Goal: Task Accomplishment & Management: Manage account settings

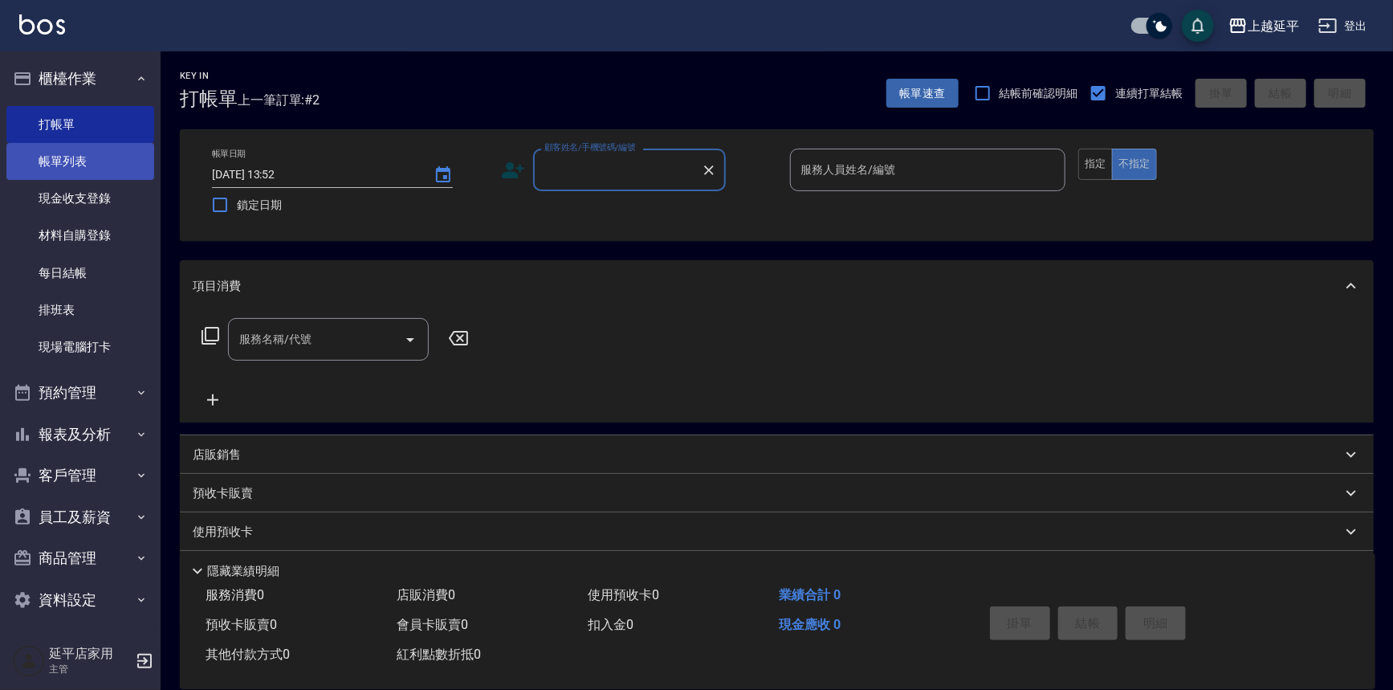
click at [79, 161] on link "帳單列表" at bounding box center [80, 161] width 148 height 37
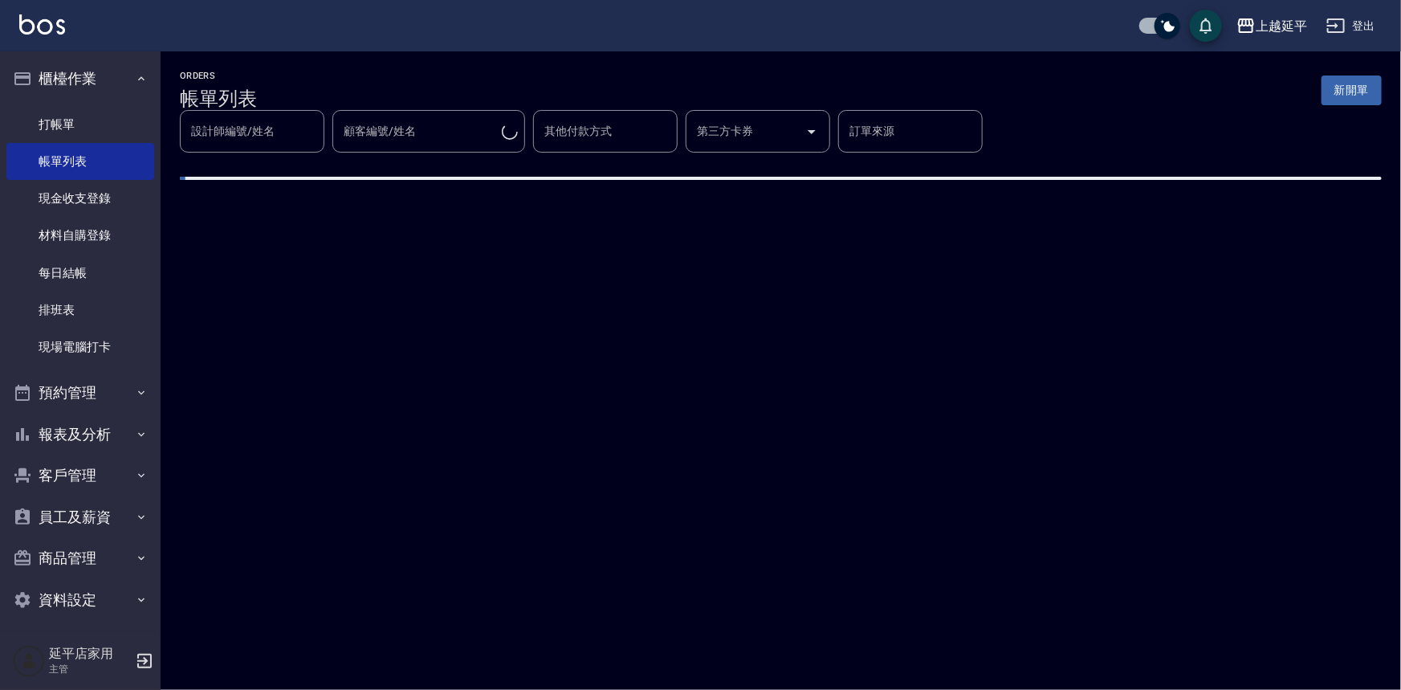
click at [450, 128] on input "顧客編號/姓名" at bounding box center [421, 131] width 162 height 28
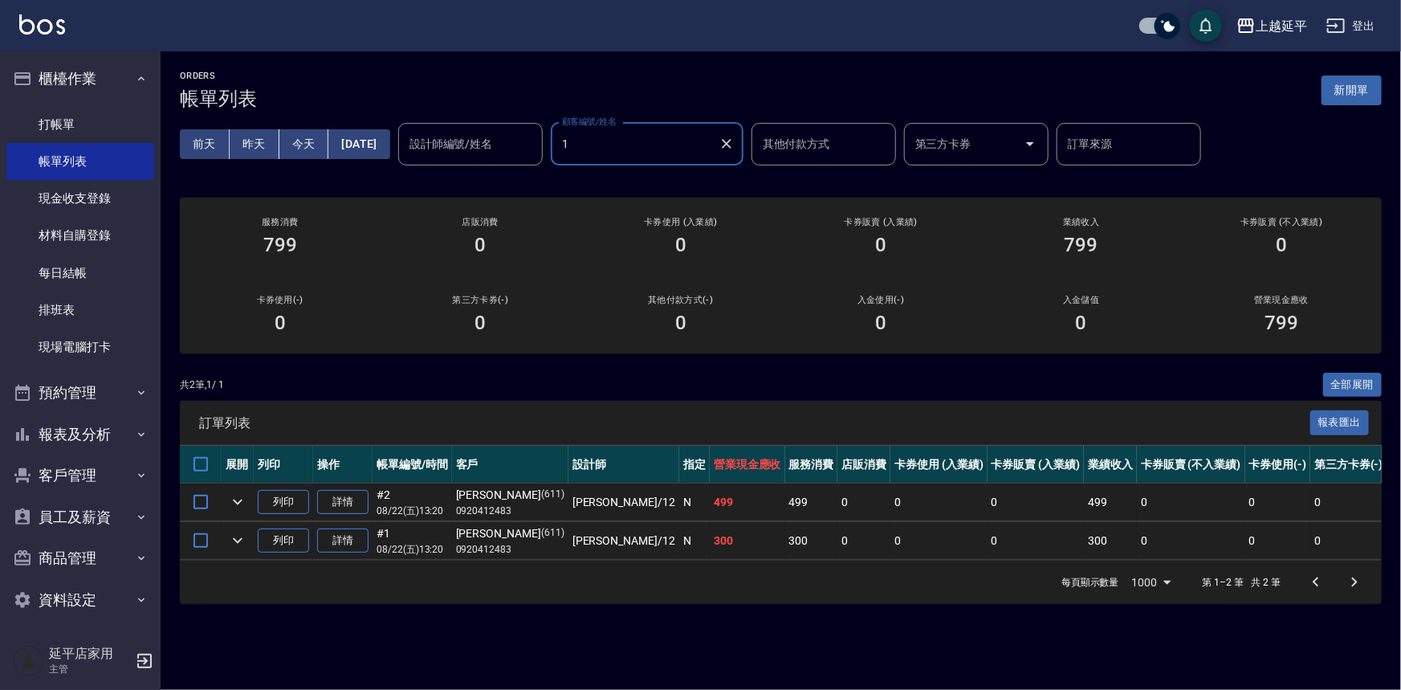
type input "12"
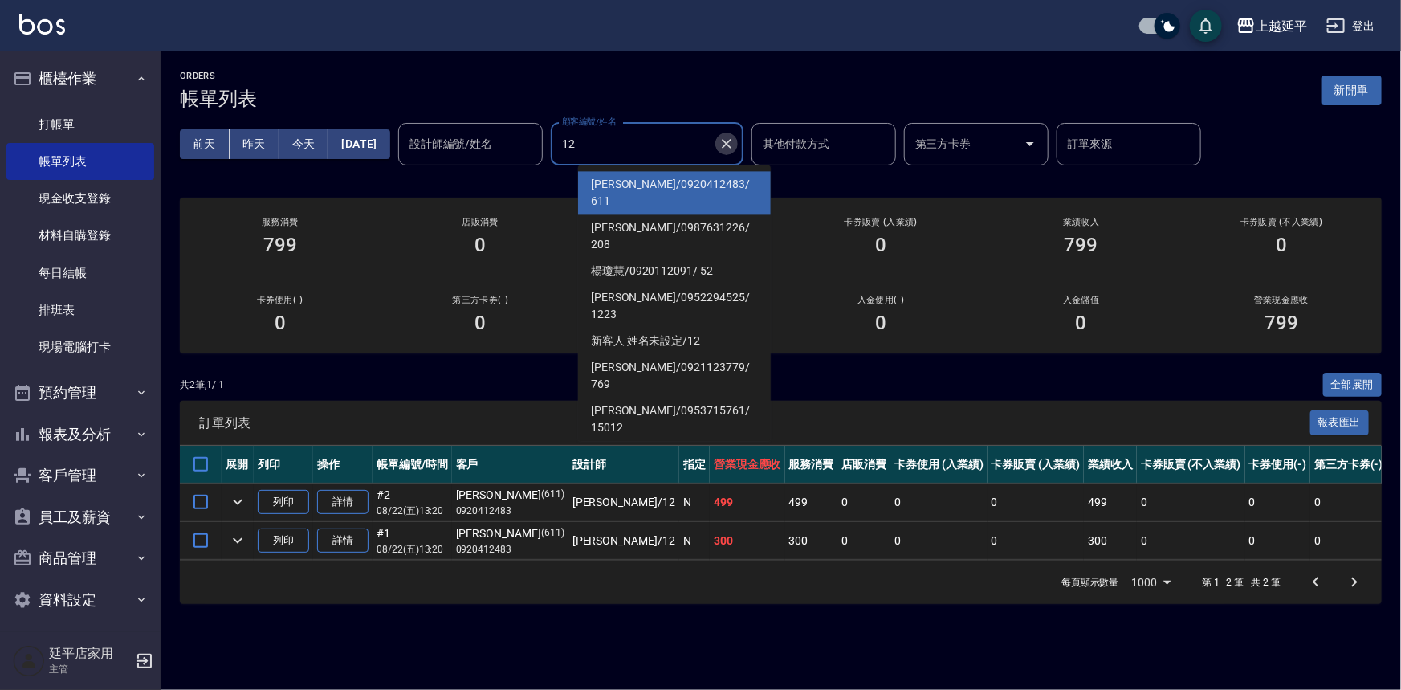
click at [735, 143] on icon "Clear" at bounding box center [726, 144] width 16 height 16
click at [494, 144] on input "設計師編號/姓名" at bounding box center [470, 144] width 130 height 28
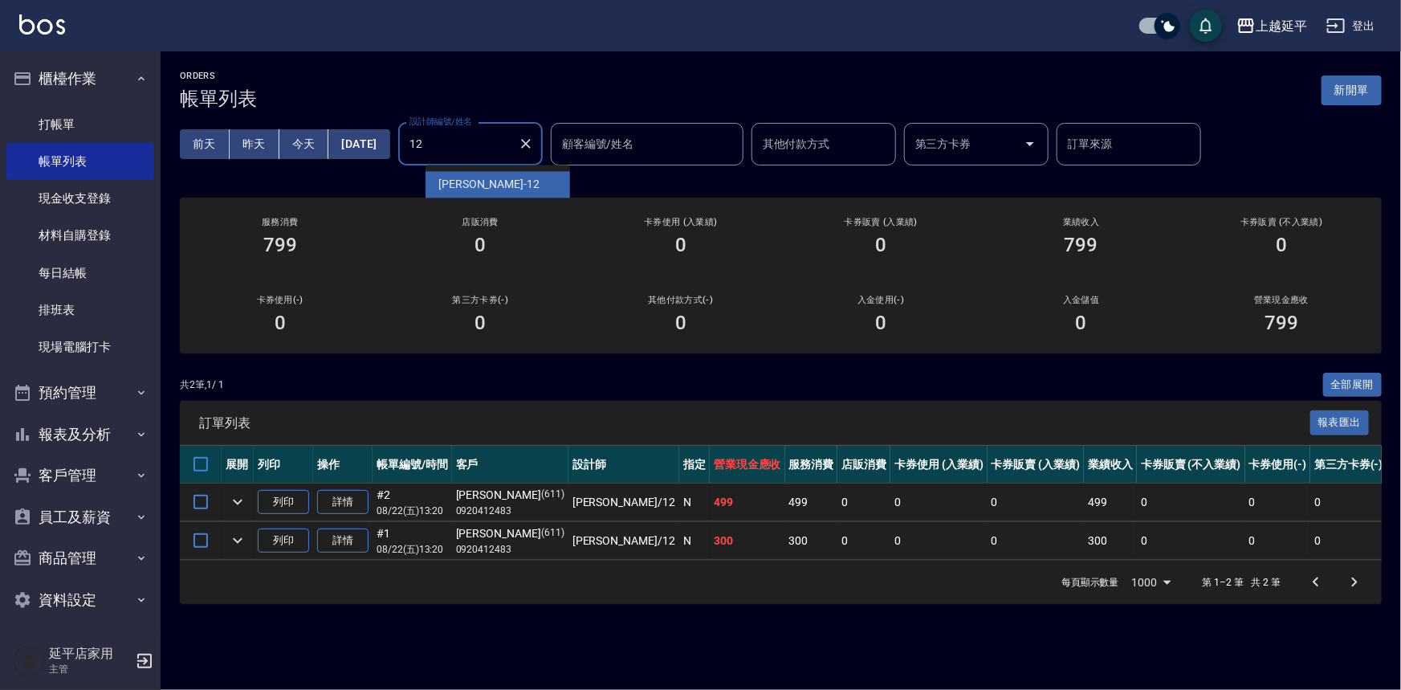
click at [468, 175] on div "[PERSON_NAME] -12" at bounding box center [497, 184] width 144 height 26
type input "[PERSON_NAME]-12"
click at [354, 498] on link "詳情" at bounding box center [342, 502] width 51 height 25
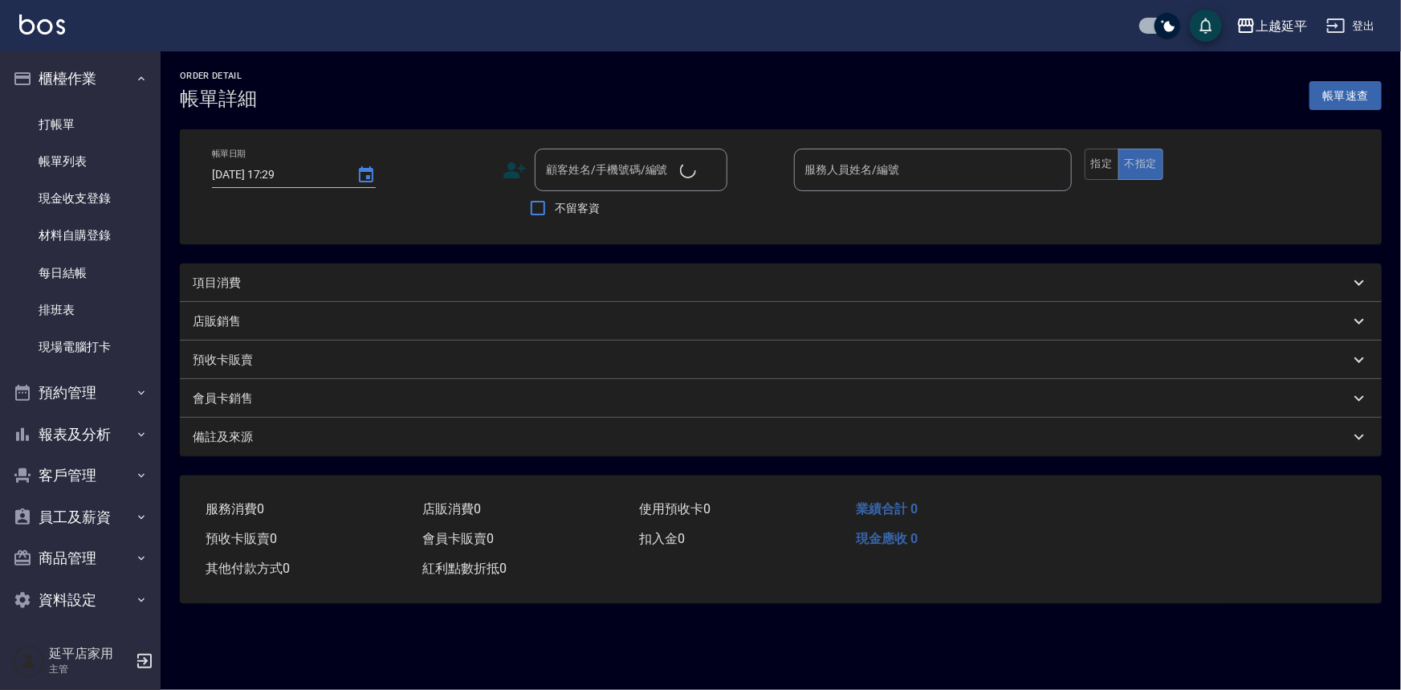
type input "[DATE] 13:20"
type input "[PERSON_NAME]-12"
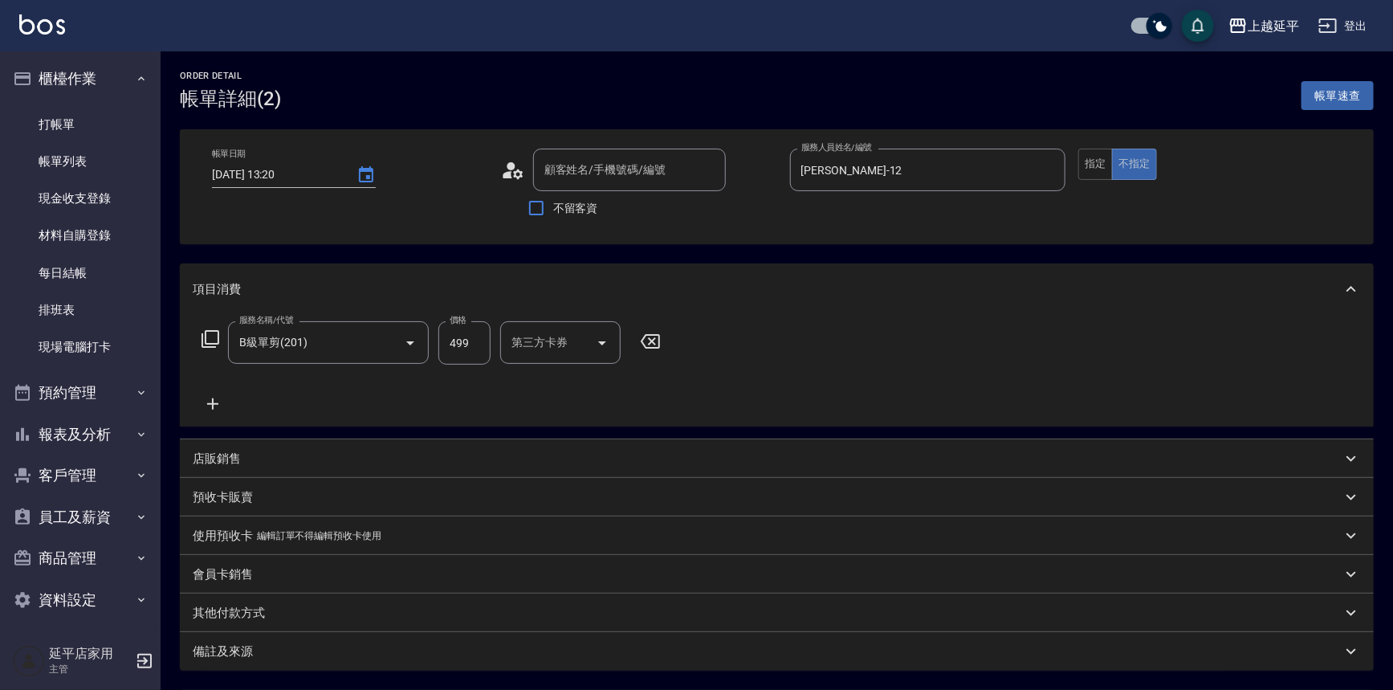
type input "B級單剪(201)"
type input "[PERSON_NAME]/0920412483/611"
click at [56, 122] on link "打帳單" at bounding box center [80, 124] width 148 height 37
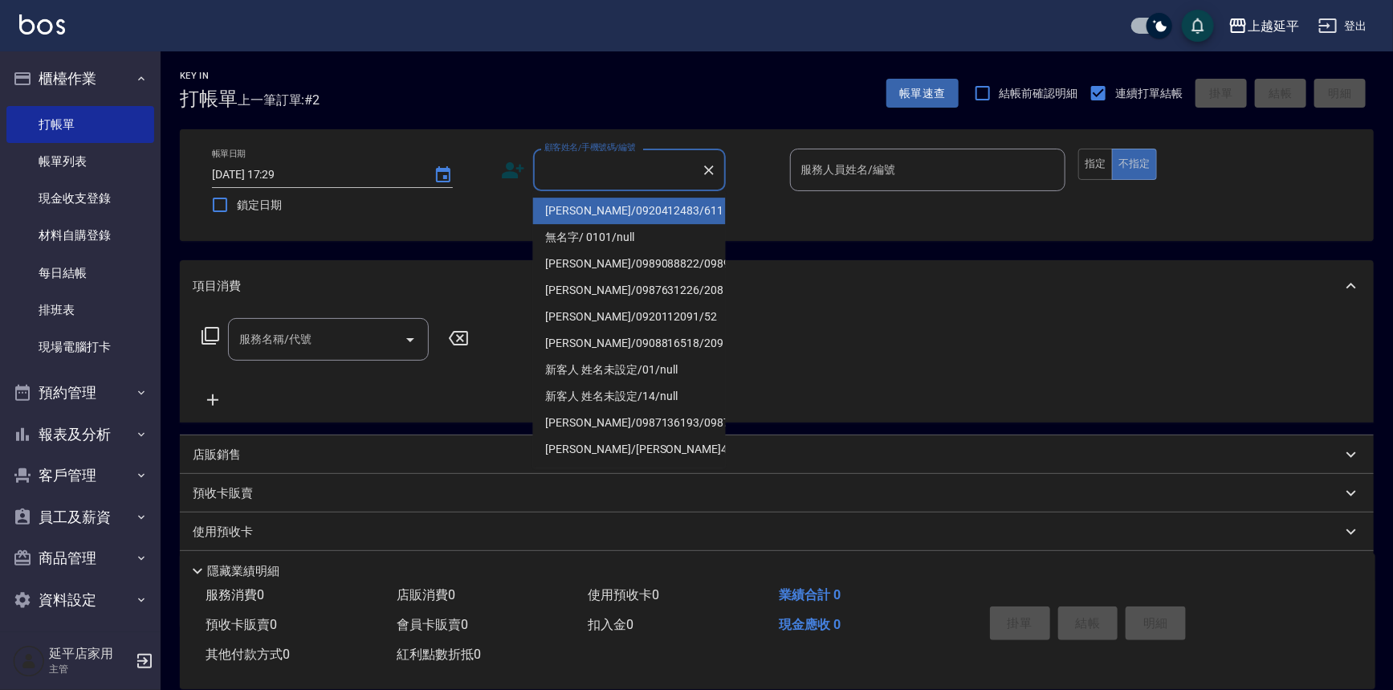
click at [616, 177] on input "顧客姓名/手機號碼/編號" at bounding box center [617, 170] width 154 height 28
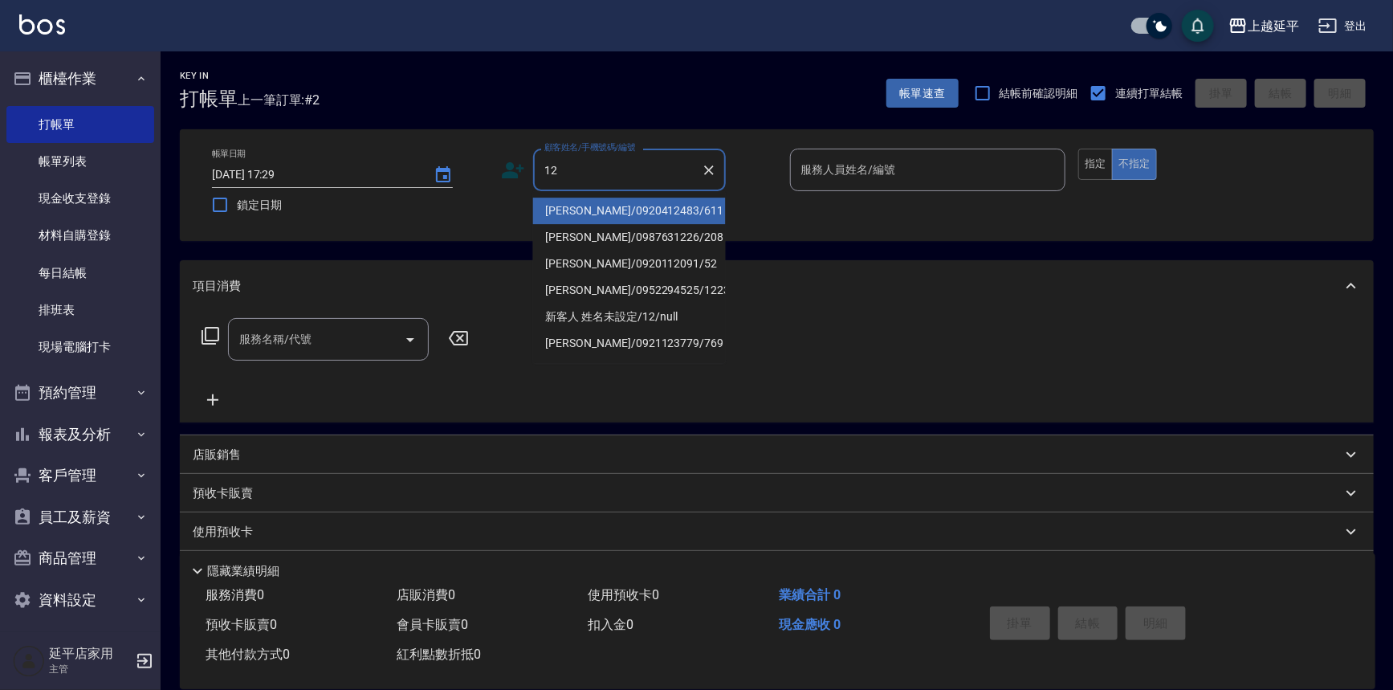
click at [618, 205] on li "[PERSON_NAME]/0920412483/611" at bounding box center [629, 210] width 193 height 26
type input "[PERSON_NAME]/0920412483/611"
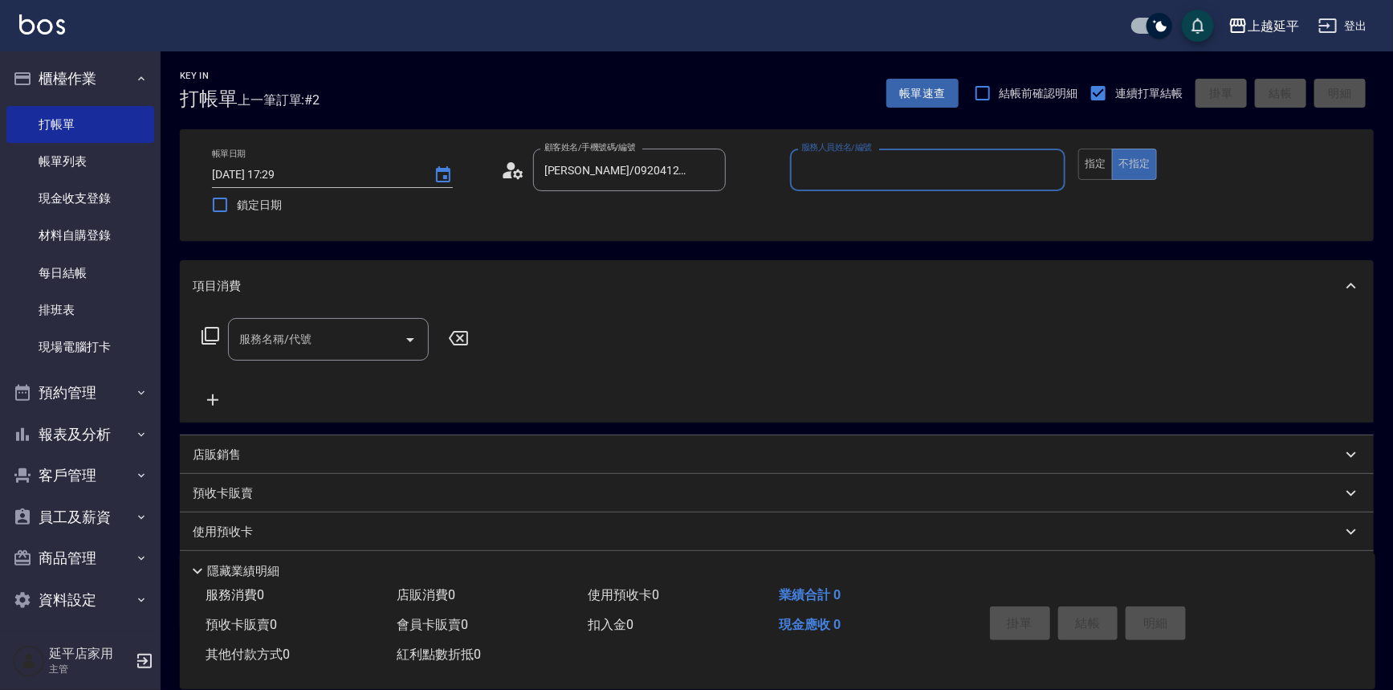
type input "Jessic-9"
click at [1046, 166] on icon "Clear" at bounding box center [1048, 170] width 16 height 16
click at [940, 166] on input "服務人員姓名/編號" at bounding box center [928, 170] width 262 height 28
click at [832, 209] on span "[PERSON_NAME] -12" at bounding box center [853, 210] width 101 height 17
type input "[PERSON_NAME]-12"
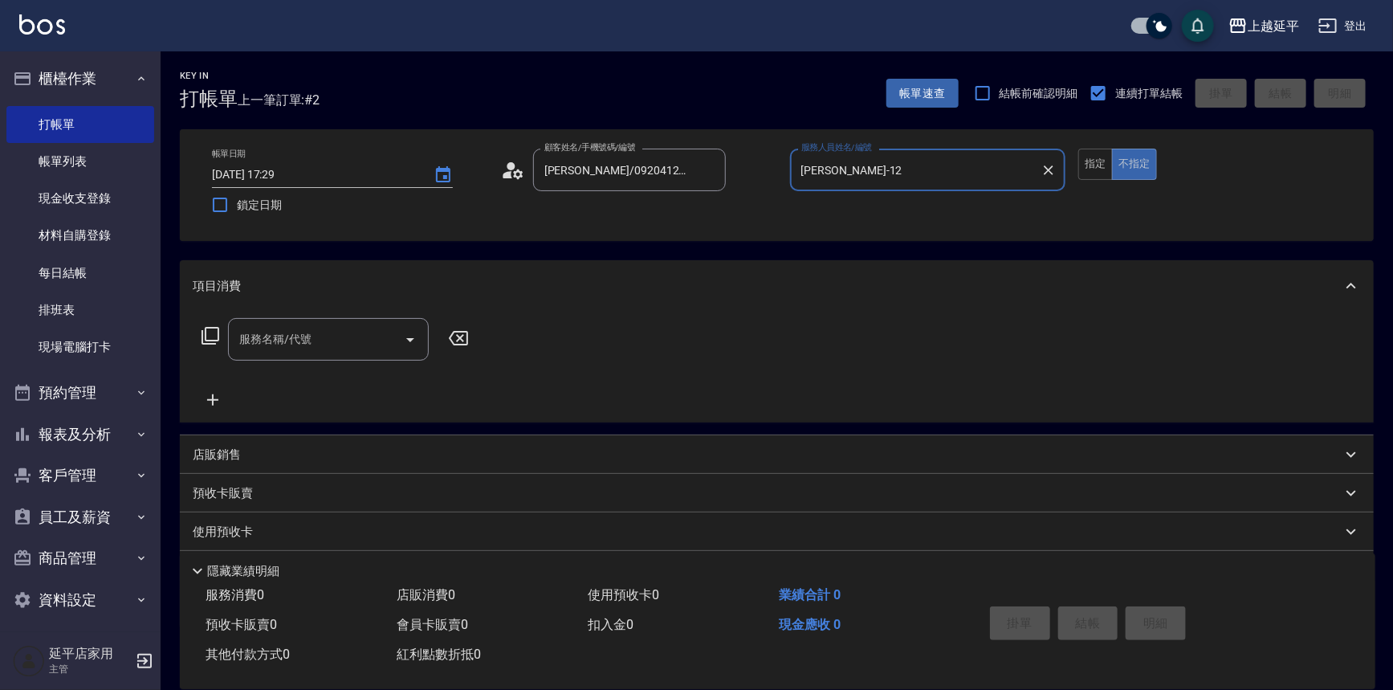
click at [359, 338] on input "服務名稱/代號" at bounding box center [316, 339] width 162 height 28
click at [356, 384] on span "B級單剪 - 399" at bounding box center [328, 380] width 201 height 26
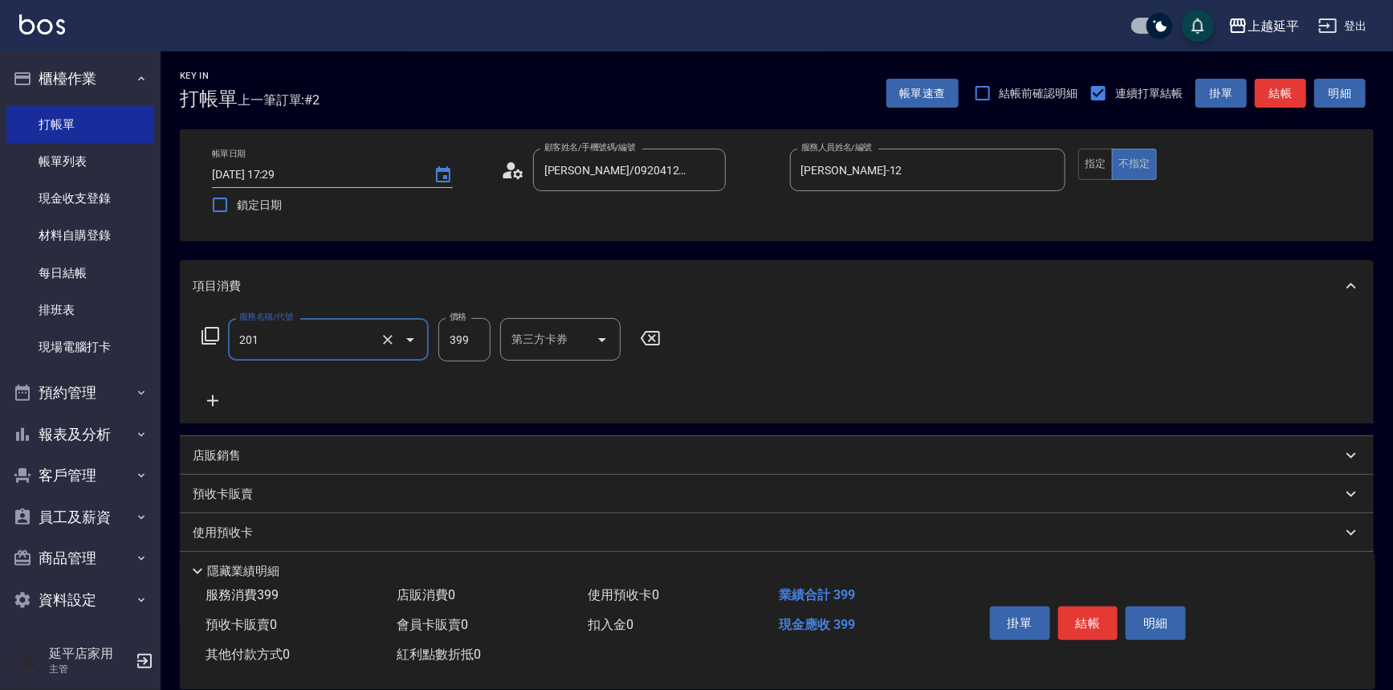
type input "B級單剪(201)"
drag, startPoint x: 1264, startPoint y: 94, endPoint x: 1062, endPoint y: 120, distance: 203.1
click at [1262, 94] on button "結帳" at bounding box center [1280, 94] width 51 height 30
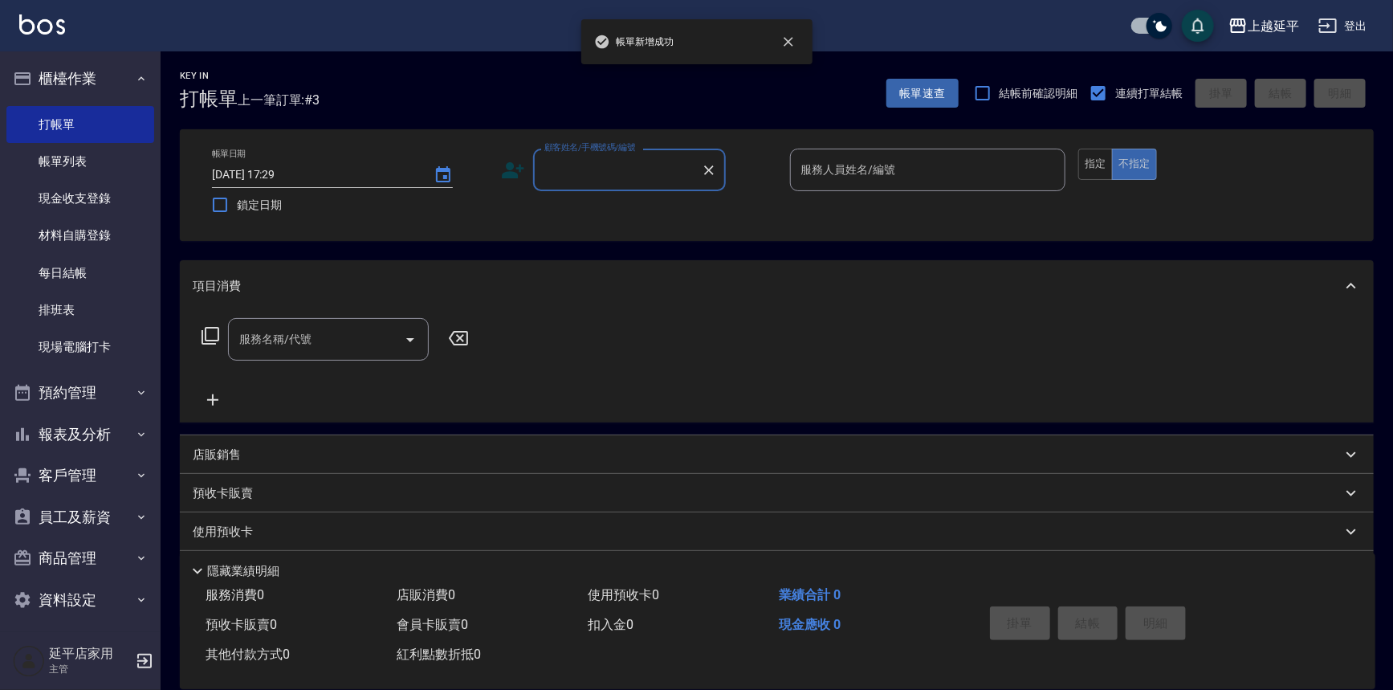
click at [640, 176] on input "顧客姓名/手機號碼/編號" at bounding box center [617, 170] width 154 height 28
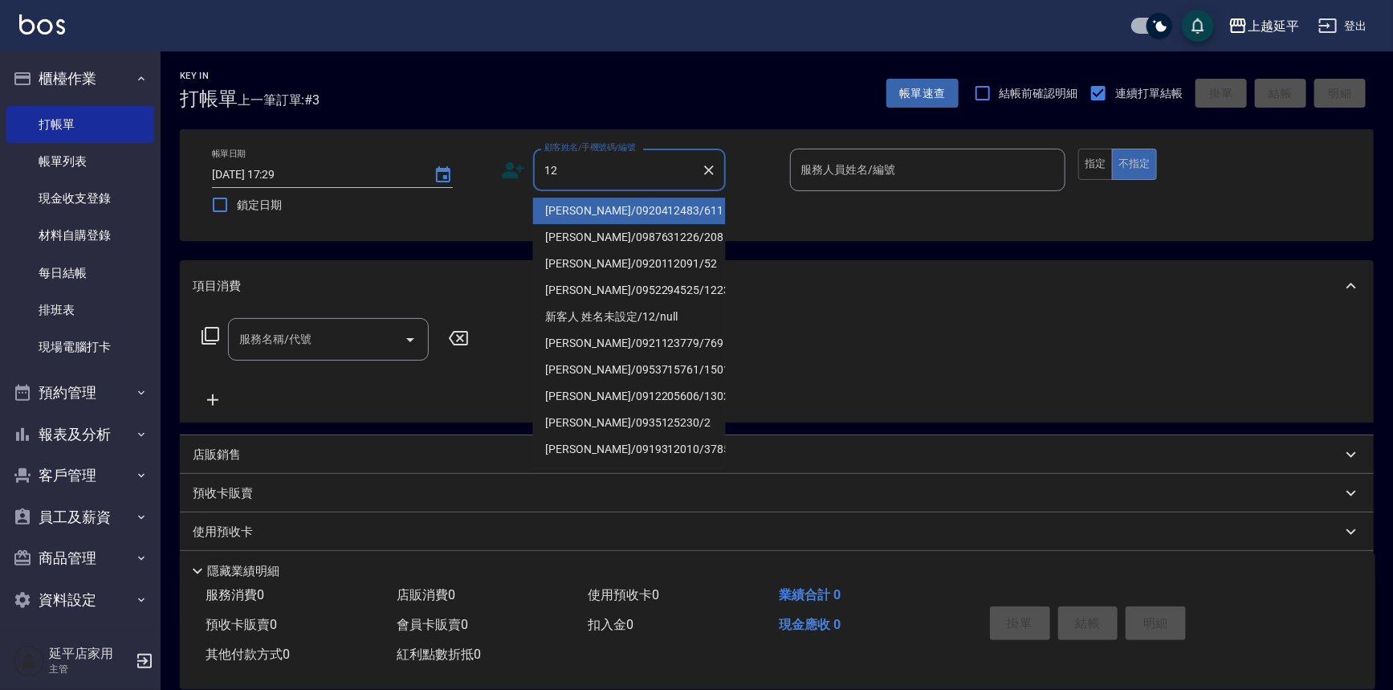
drag, startPoint x: 630, startPoint y: 207, endPoint x: 842, endPoint y: 177, distance: 214.1
click at [631, 206] on li "[PERSON_NAME]/0920412483/611" at bounding box center [629, 210] width 193 height 26
type input "[PERSON_NAME]/0920412483/611"
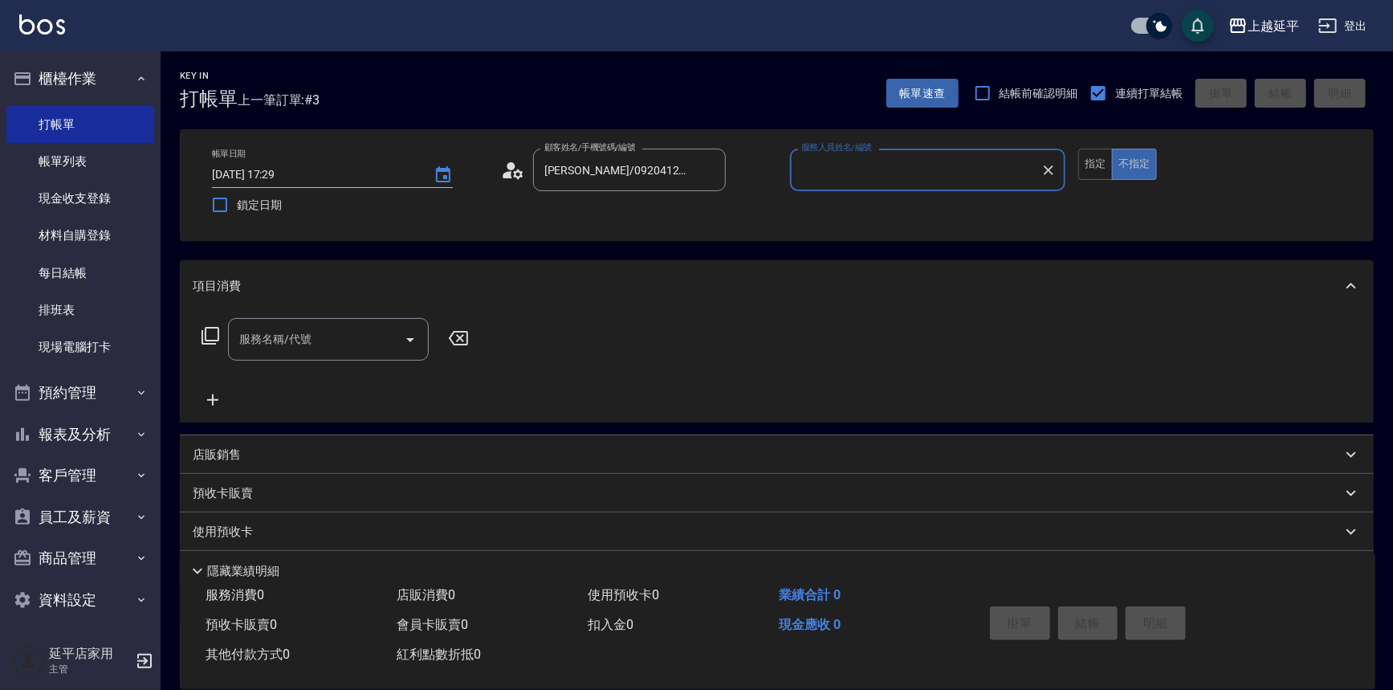
type input "Jessic-9"
click at [1044, 168] on icon "Clear" at bounding box center [1048, 170] width 16 height 16
click at [967, 166] on input "服務人員姓名/編號" at bounding box center [928, 170] width 262 height 28
click at [875, 214] on div "[PERSON_NAME] -12" at bounding box center [928, 210] width 276 height 26
type input "[PERSON_NAME]-12"
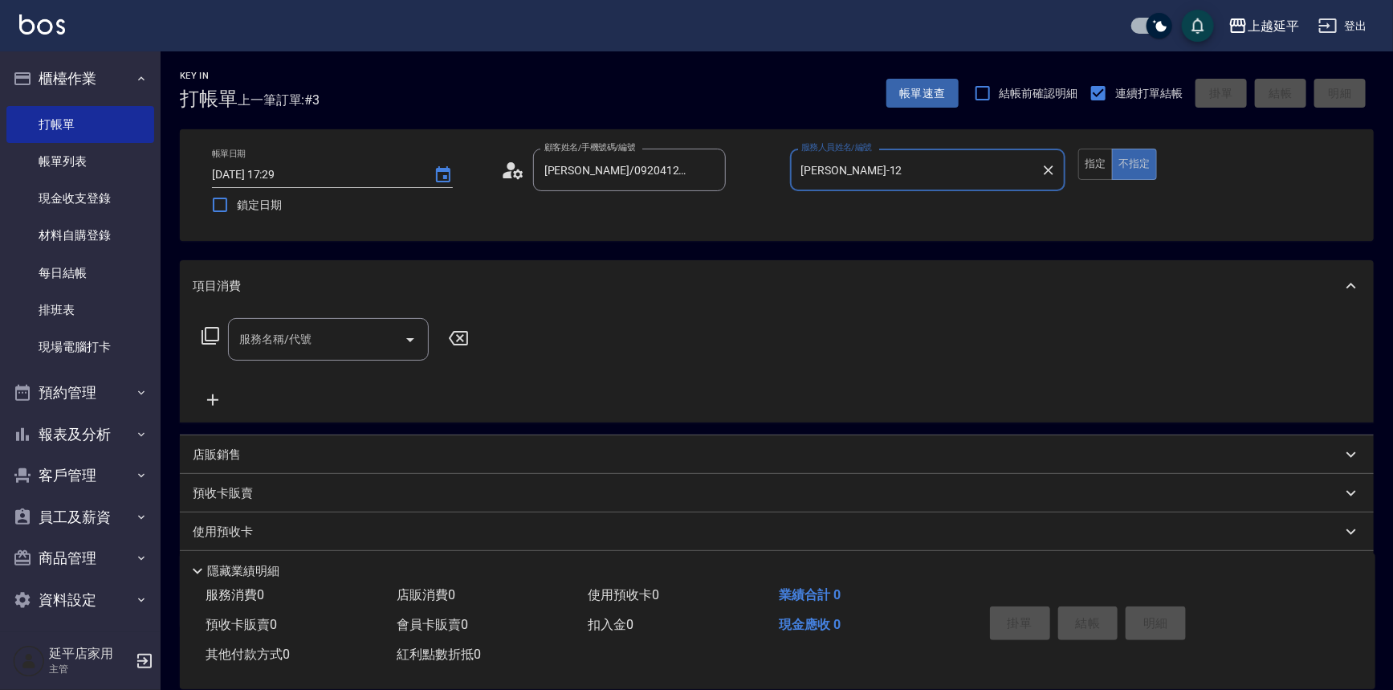
click at [353, 345] on input "服務名稱/代號" at bounding box center [316, 339] width 162 height 28
click at [349, 380] on span "B級單剪 - 399" at bounding box center [328, 380] width 201 height 26
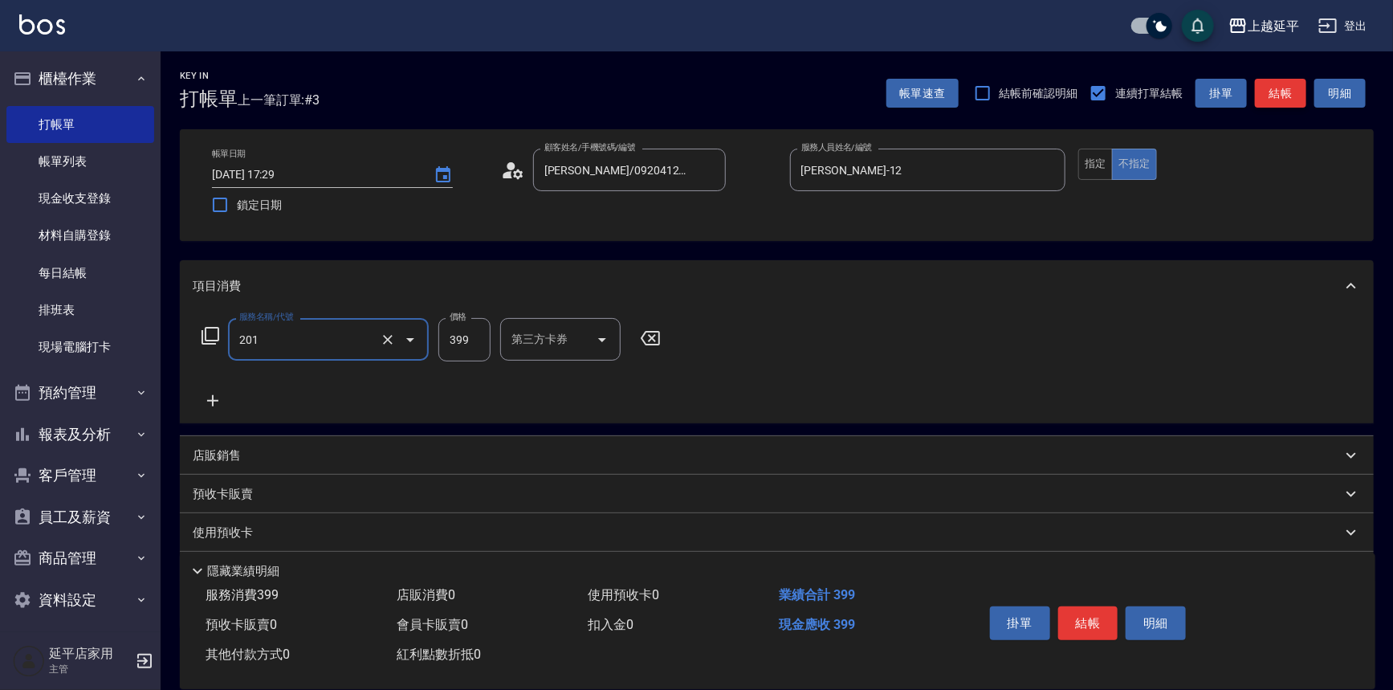
type input "B級單剪(201)"
click at [1277, 93] on button "結帳" at bounding box center [1280, 94] width 51 height 30
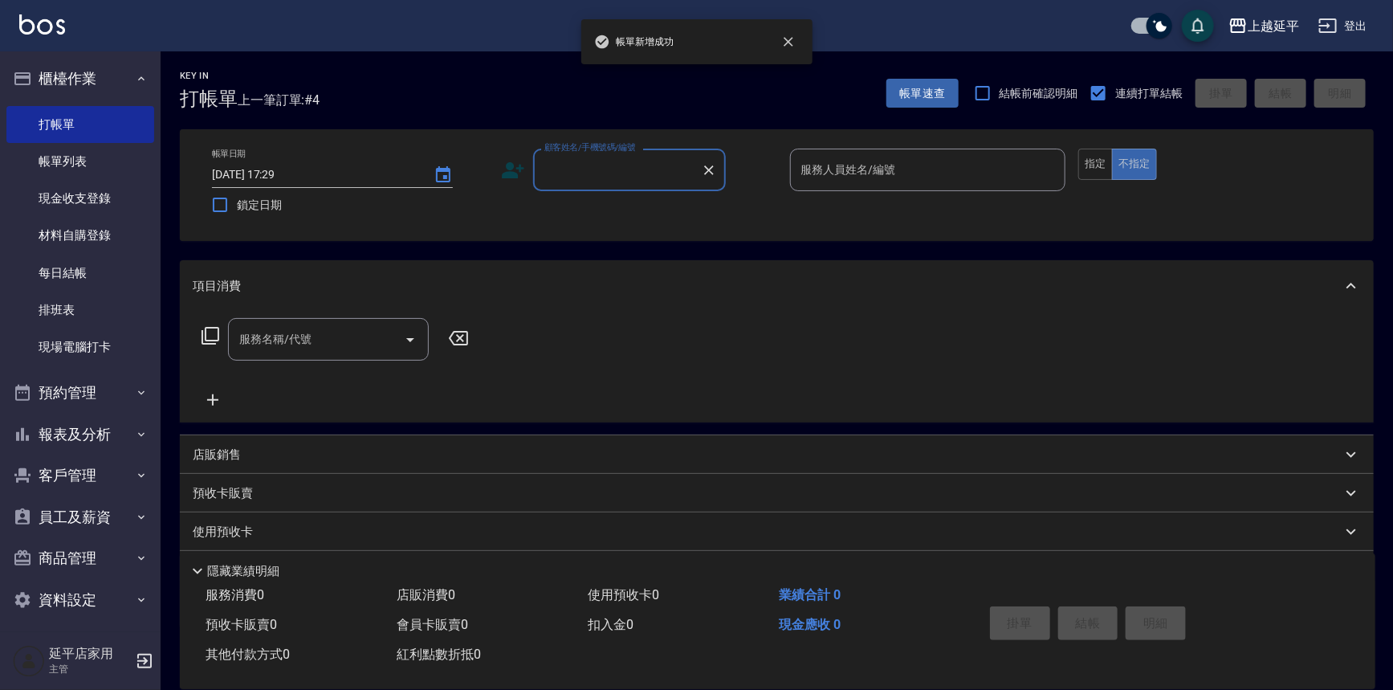
drag, startPoint x: 54, startPoint y: 159, endPoint x: 514, endPoint y: 246, distance: 468.1
click at [54, 159] on link "帳單列表" at bounding box center [80, 161] width 148 height 37
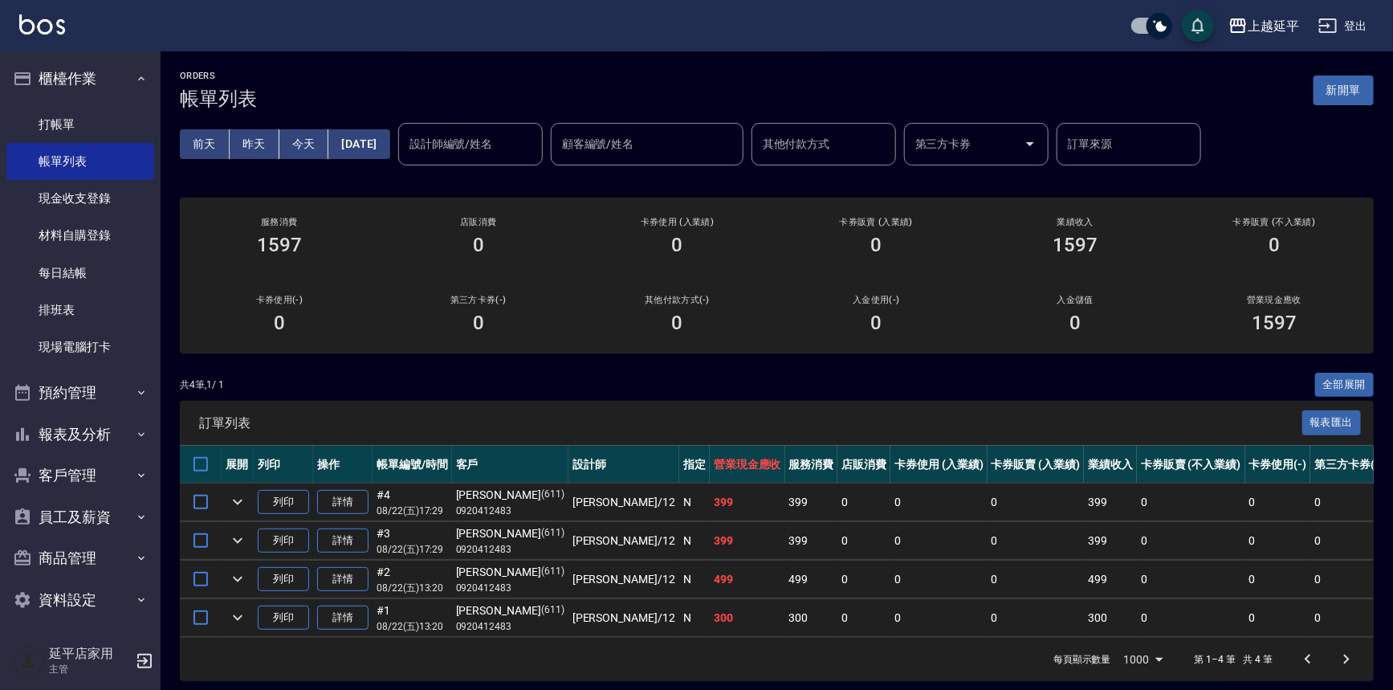
click at [467, 144] on input "設計師編號/姓名" at bounding box center [470, 144] width 130 height 28
click at [474, 178] on span "[PERSON_NAME] -12" at bounding box center [488, 184] width 101 height 17
type input "[PERSON_NAME]-12"
click at [67, 122] on link "打帳單" at bounding box center [80, 124] width 148 height 37
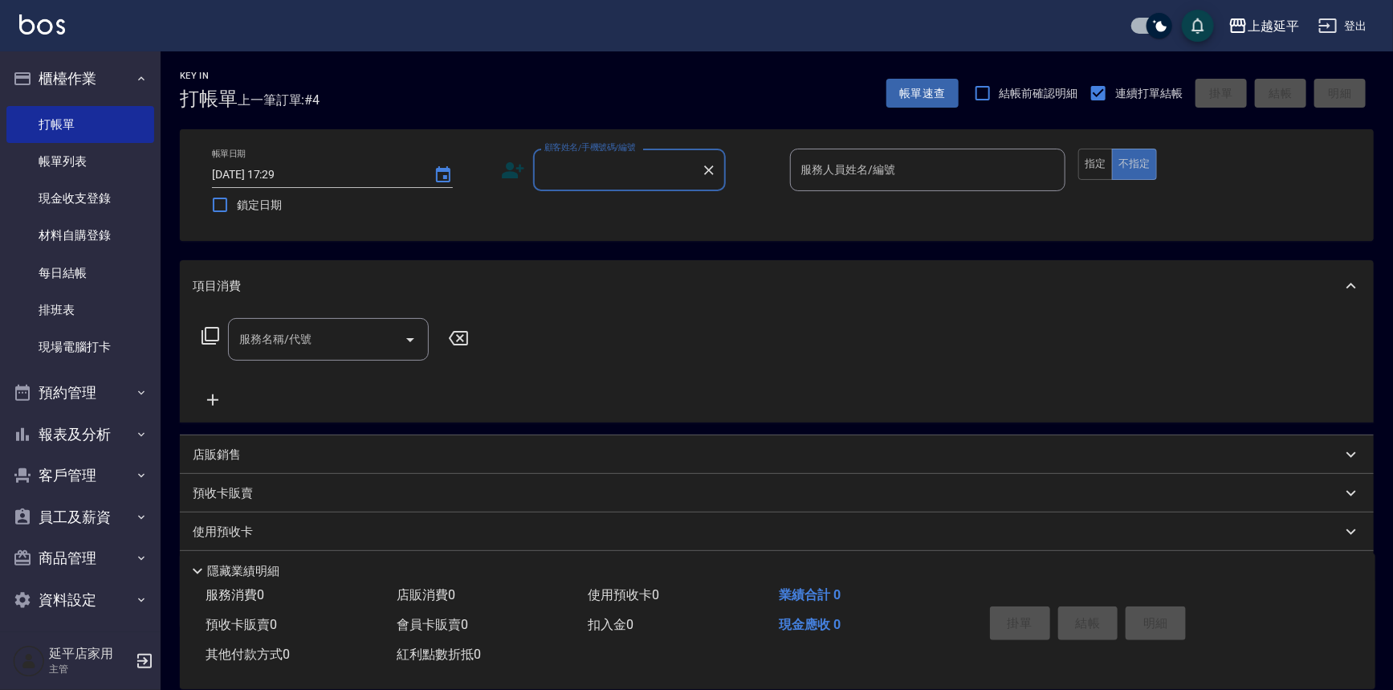
click at [654, 161] on input "顧客姓名/手機號碼/編號" at bounding box center [617, 170] width 154 height 28
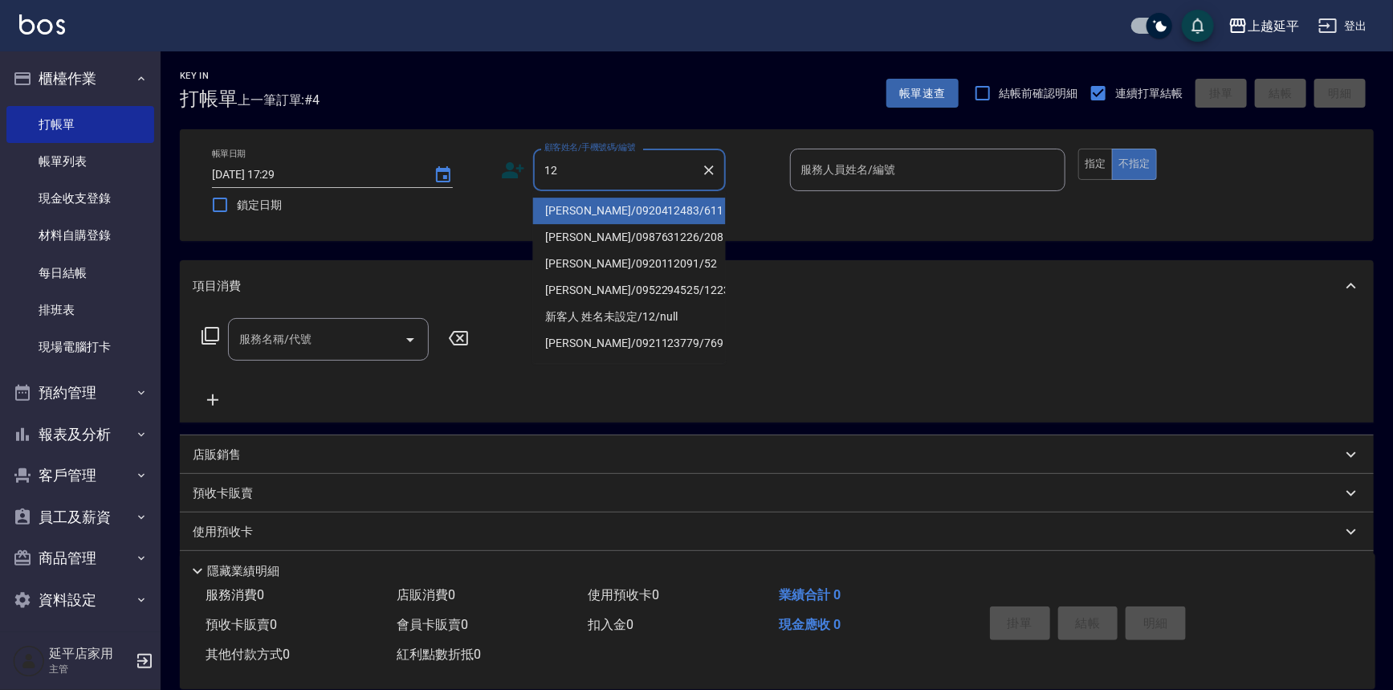
drag, startPoint x: 632, startPoint y: 208, endPoint x: 848, endPoint y: 175, distance: 219.2
click at [632, 207] on li "[PERSON_NAME]/0920412483/611" at bounding box center [629, 210] width 193 height 26
type input "[PERSON_NAME]/0920412483/611"
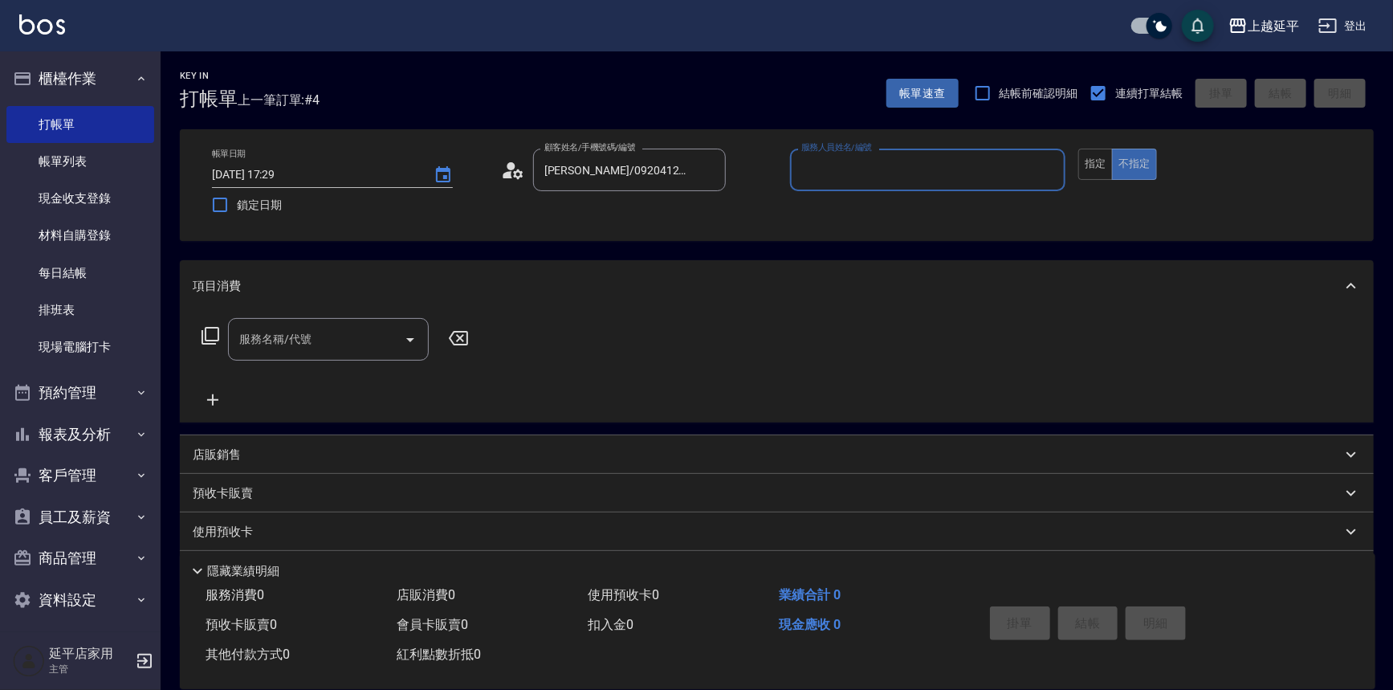
type input "Jessic-9"
click at [1044, 169] on icon "Clear" at bounding box center [1048, 170] width 16 height 16
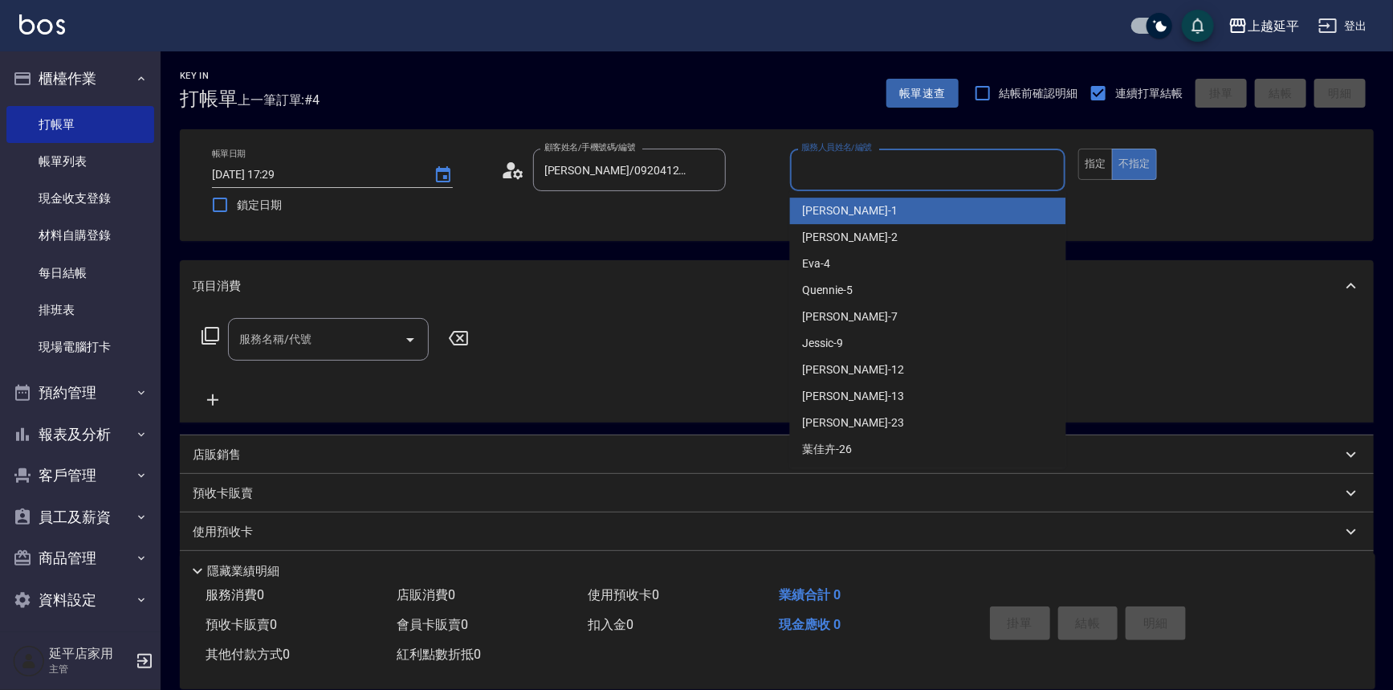
click at [982, 169] on input "服務人員姓名/編號" at bounding box center [928, 170] width 262 height 28
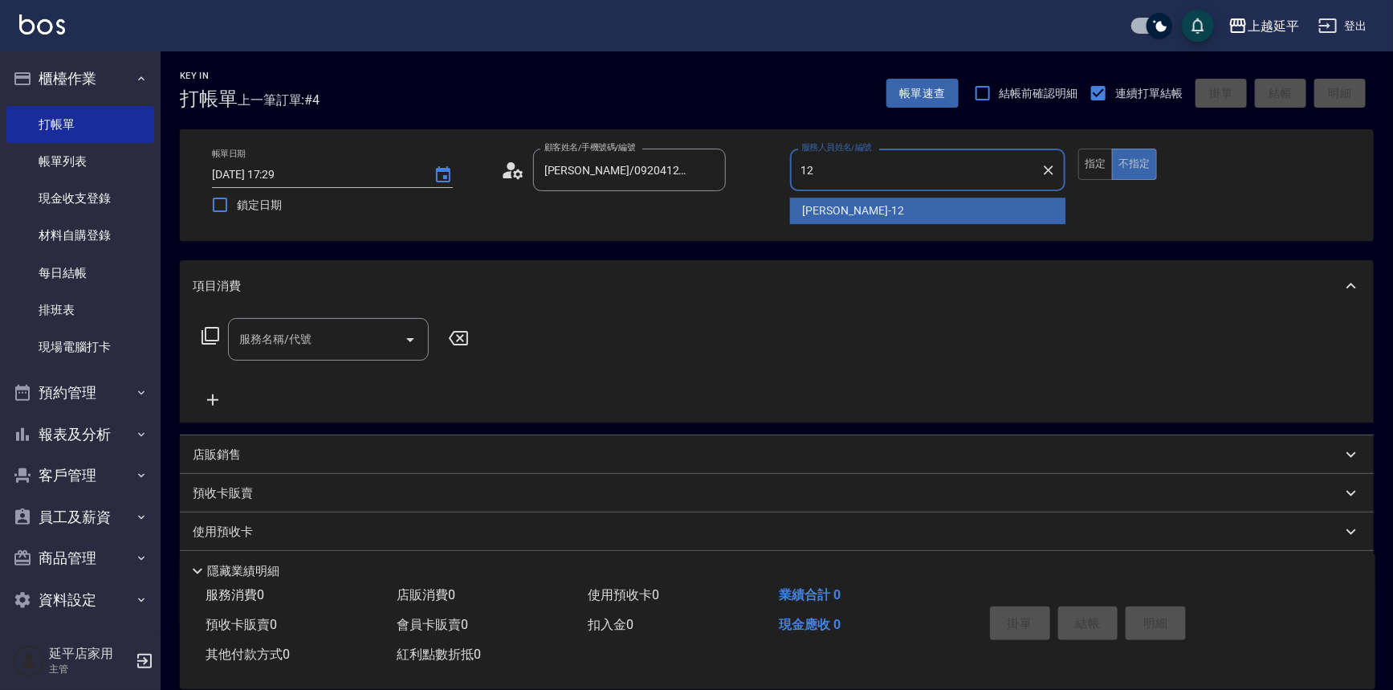
click at [812, 207] on span "[PERSON_NAME] -12" at bounding box center [853, 210] width 101 height 17
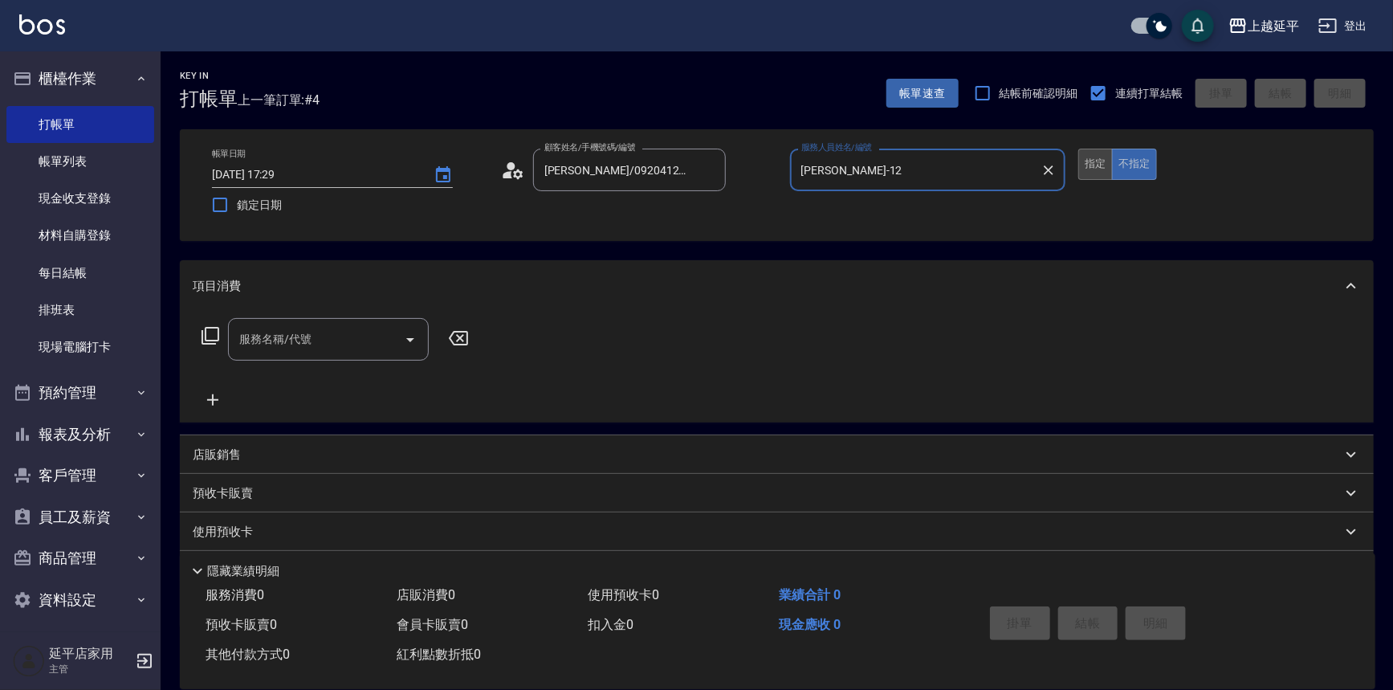
type input "[PERSON_NAME]-12"
click at [1100, 173] on button "指定" at bounding box center [1095, 164] width 35 height 31
click at [214, 329] on icon at bounding box center [210, 335] width 19 height 19
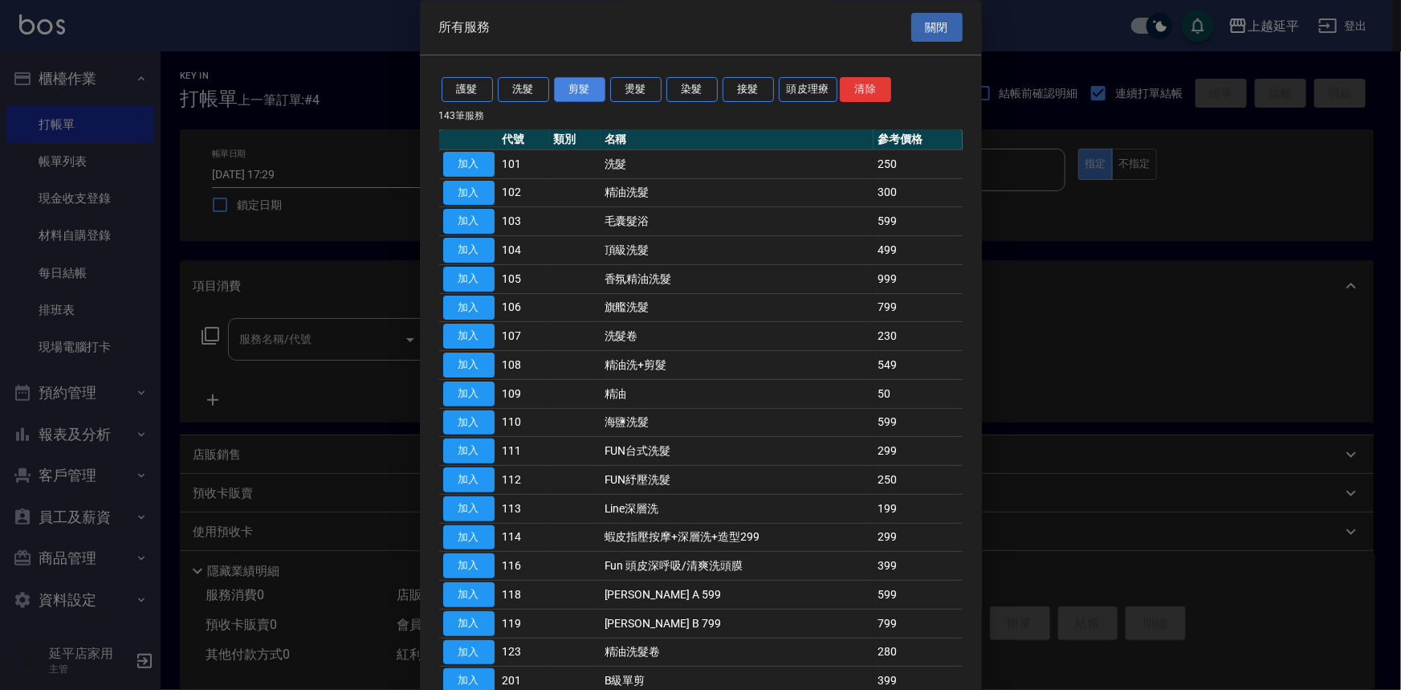
click at [573, 92] on button "剪髮" at bounding box center [579, 90] width 51 height 25
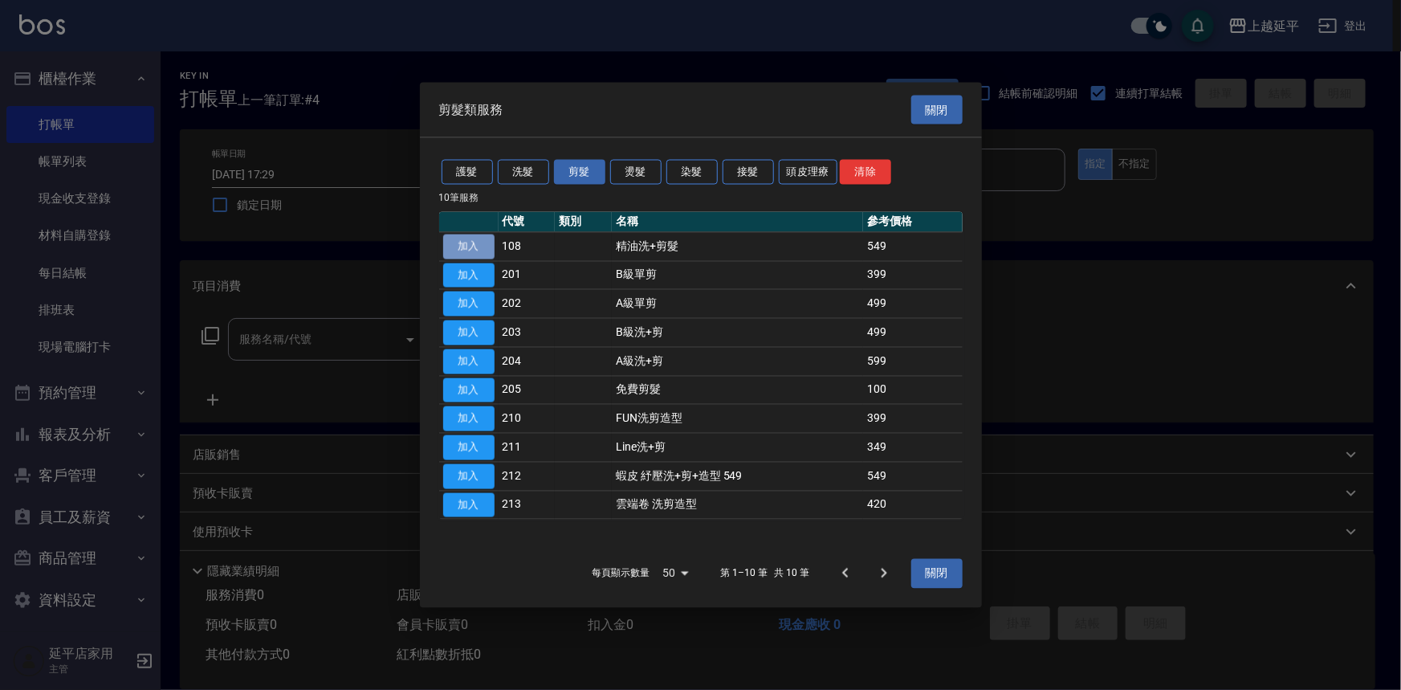
click at [473, 242] on button "加入" at bounding box center [468, 246] width 51 height 25
type input "精油洗+剪髮(108)"
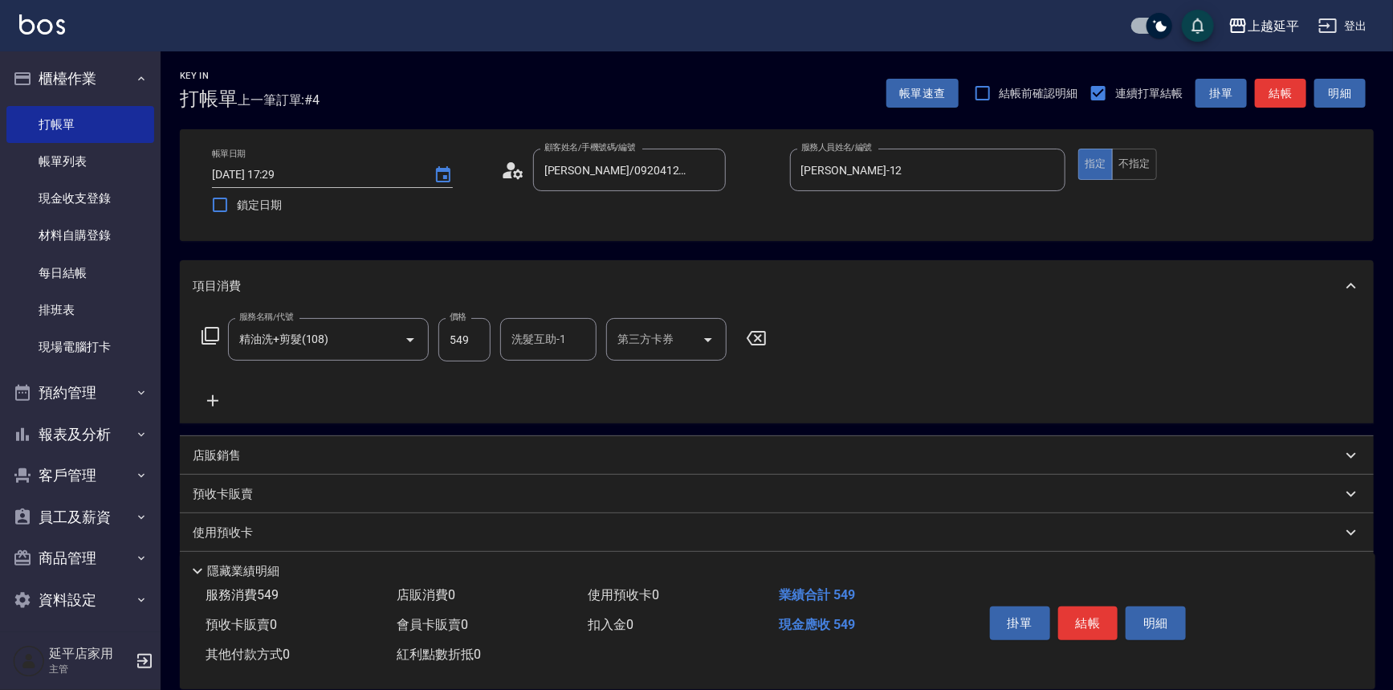
drag, startPoint x: 476, startPoint y: 343, endPoint x: 477, endPoint y: 334, distance: 8.9
click at [476, 343] on input "549" at bounding box center [464, 339] width 52 height 43
type input "649"
click at [1092, 615] on button "結帳" at bounding box center [1088, 623] width 60 height 34
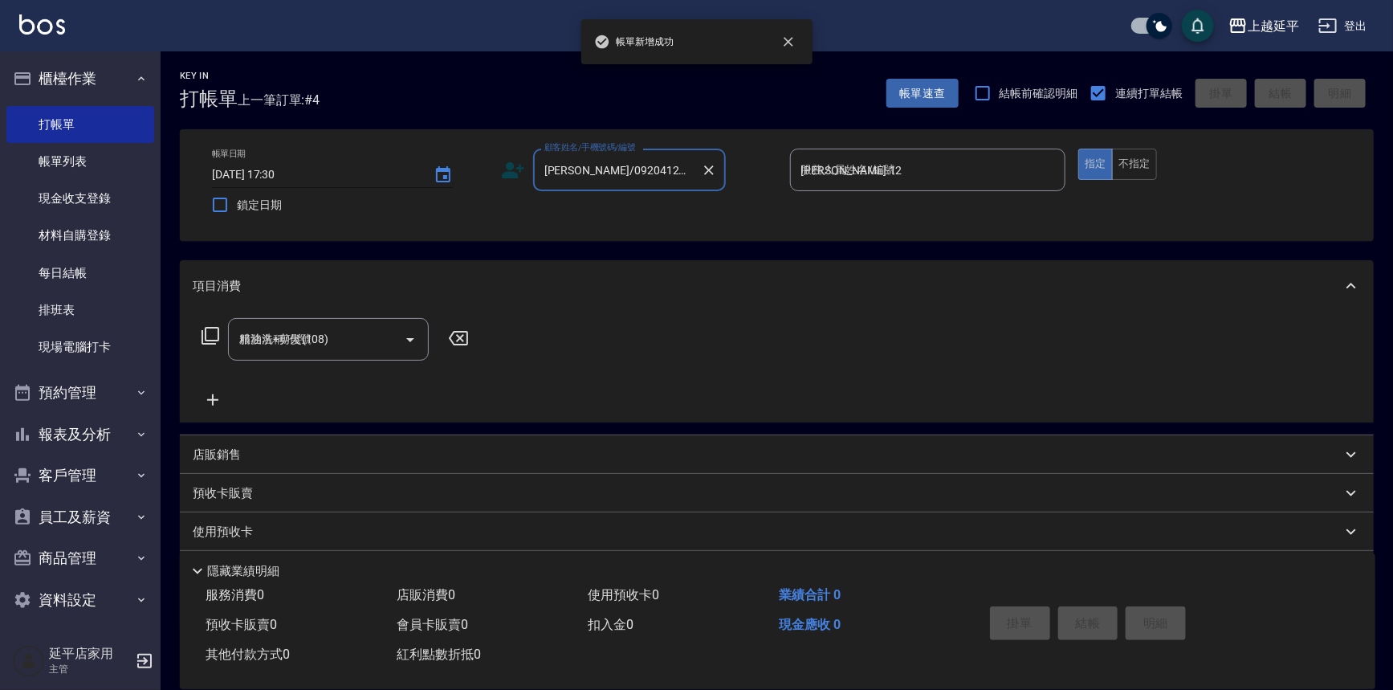
type input "[DATE] 17:30"
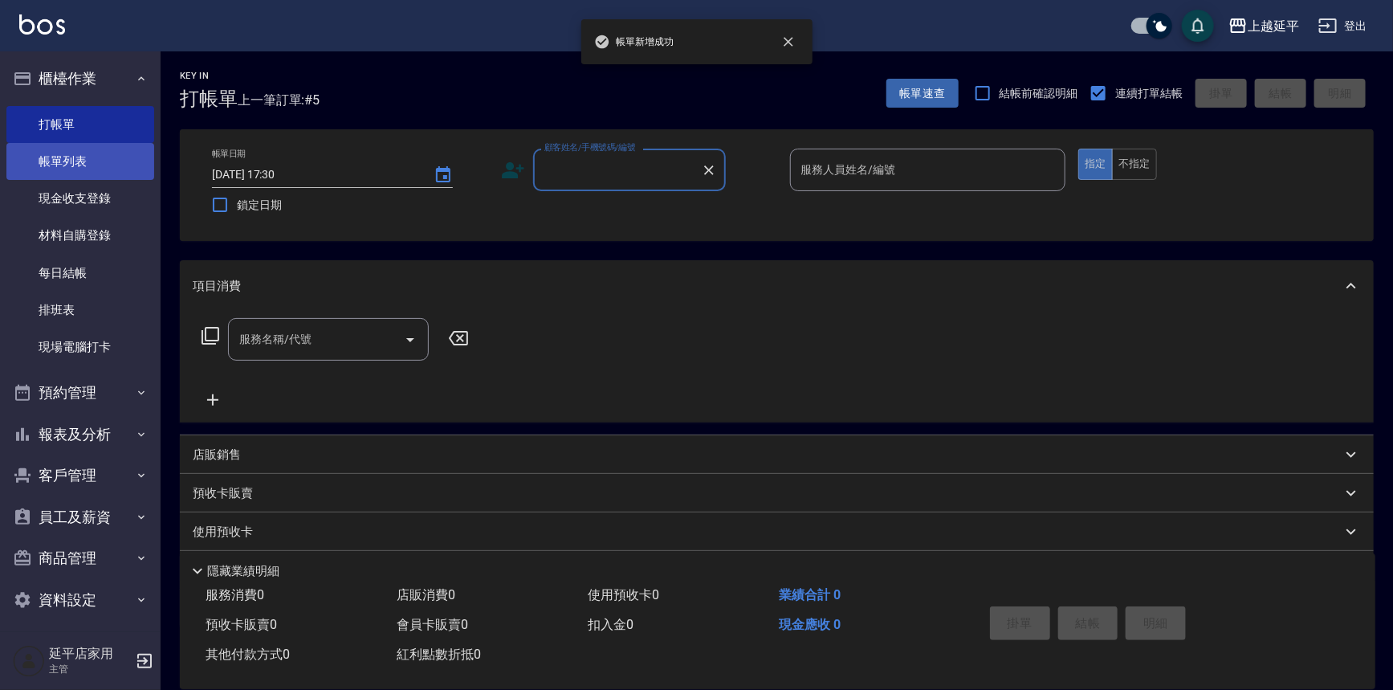
click at [78, 161] on link "帳單列表" at bounding box center [80, 161] width 148 height 37
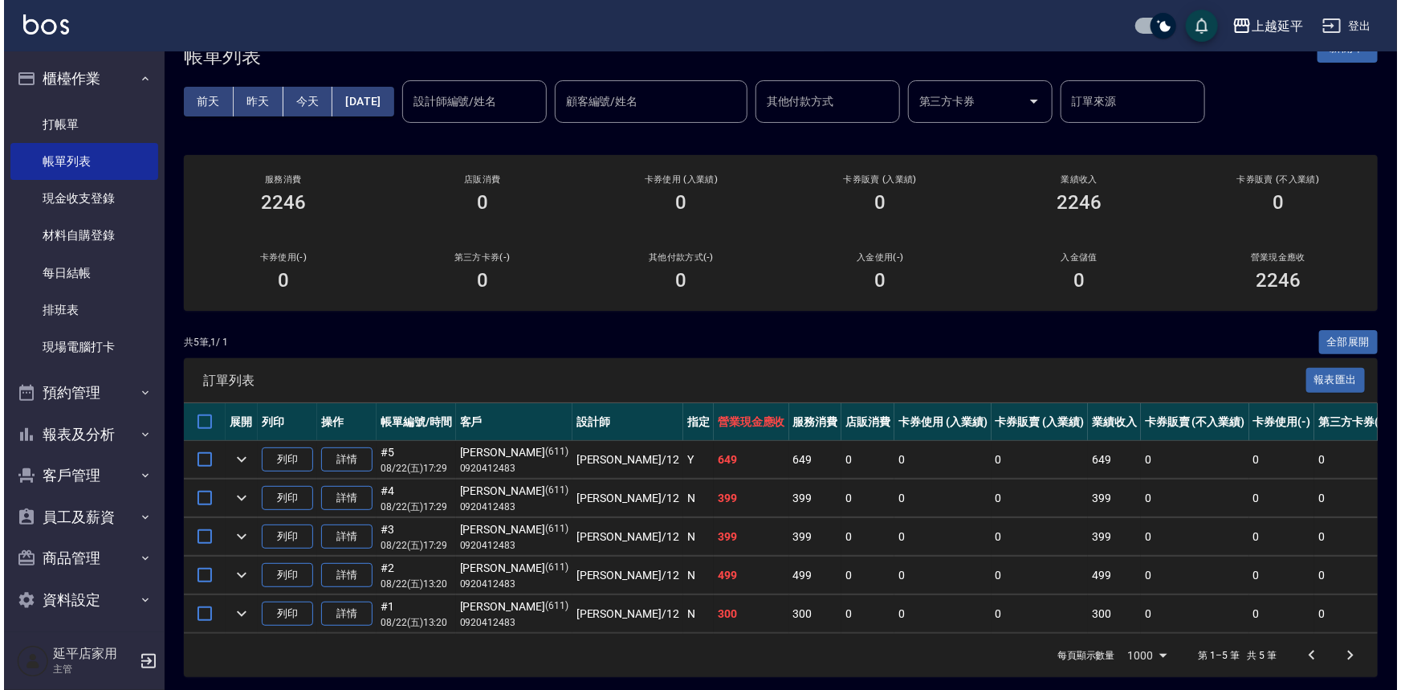
scroll to position [59, 0]
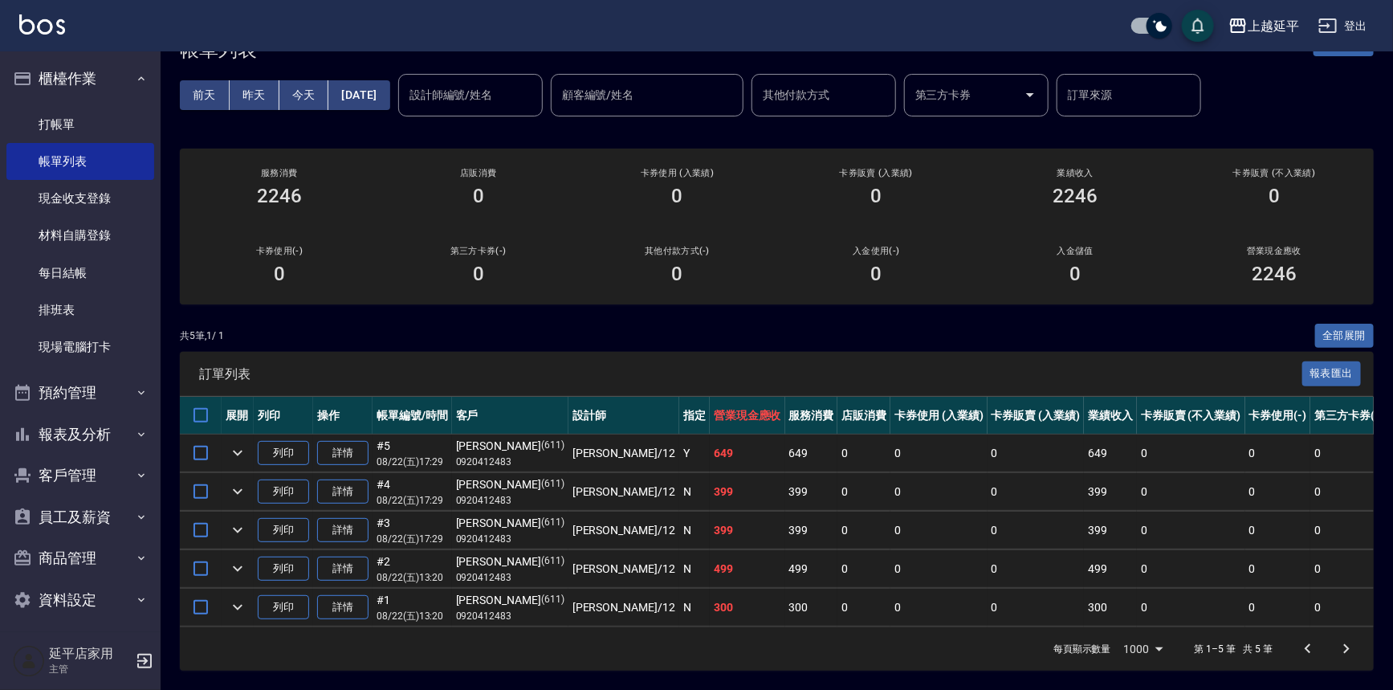
click at [389, 80] on button "[DATE]" at bounding box center [358, 95] width 61 height 30
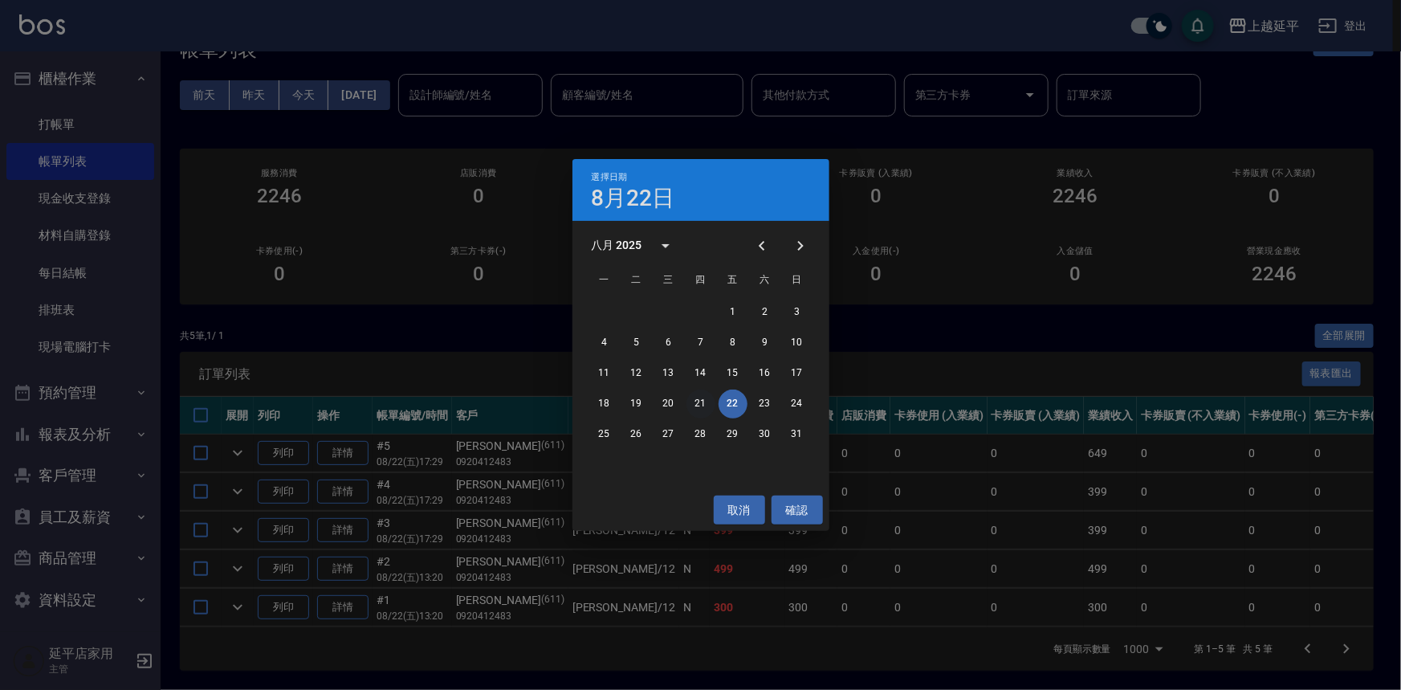
click at [701, 405] on button "21" at bounding box center [700, 403] width 29 height 29
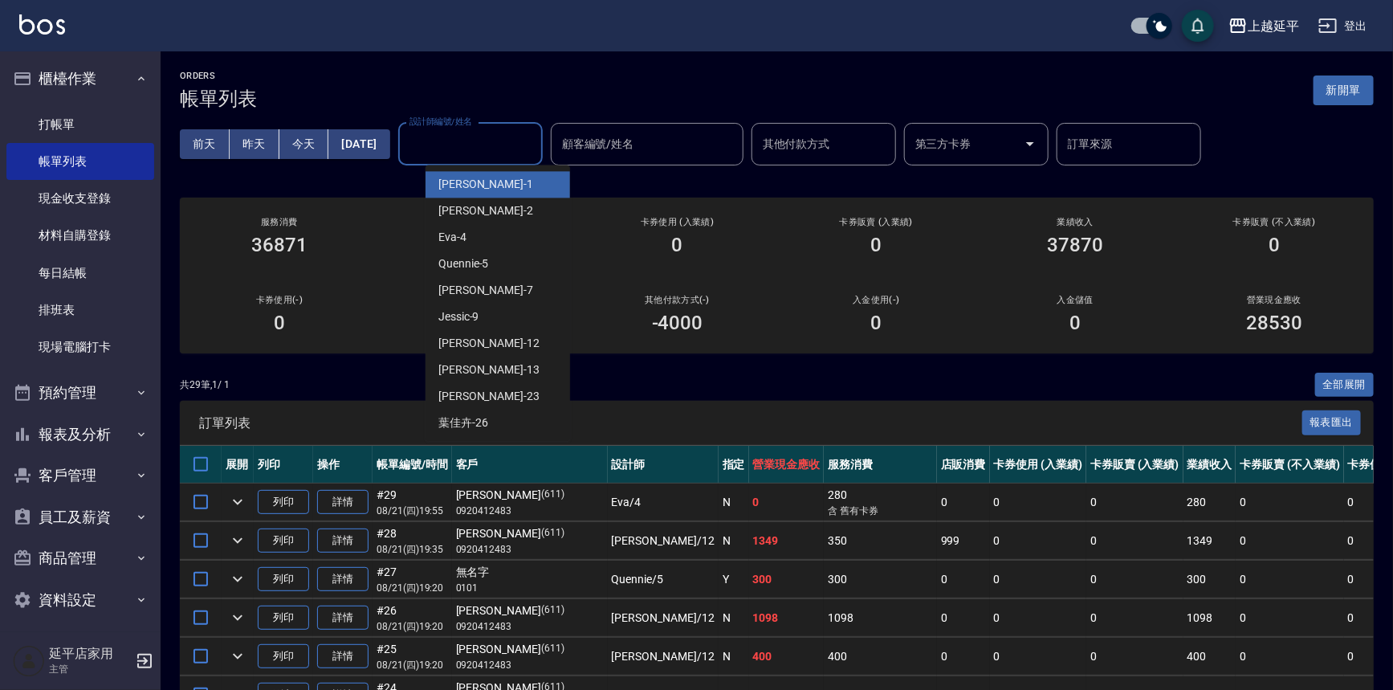
click at [472, 149] on input "設計師編號/姓名" at bounding box center [470, 144] width 130 height 28
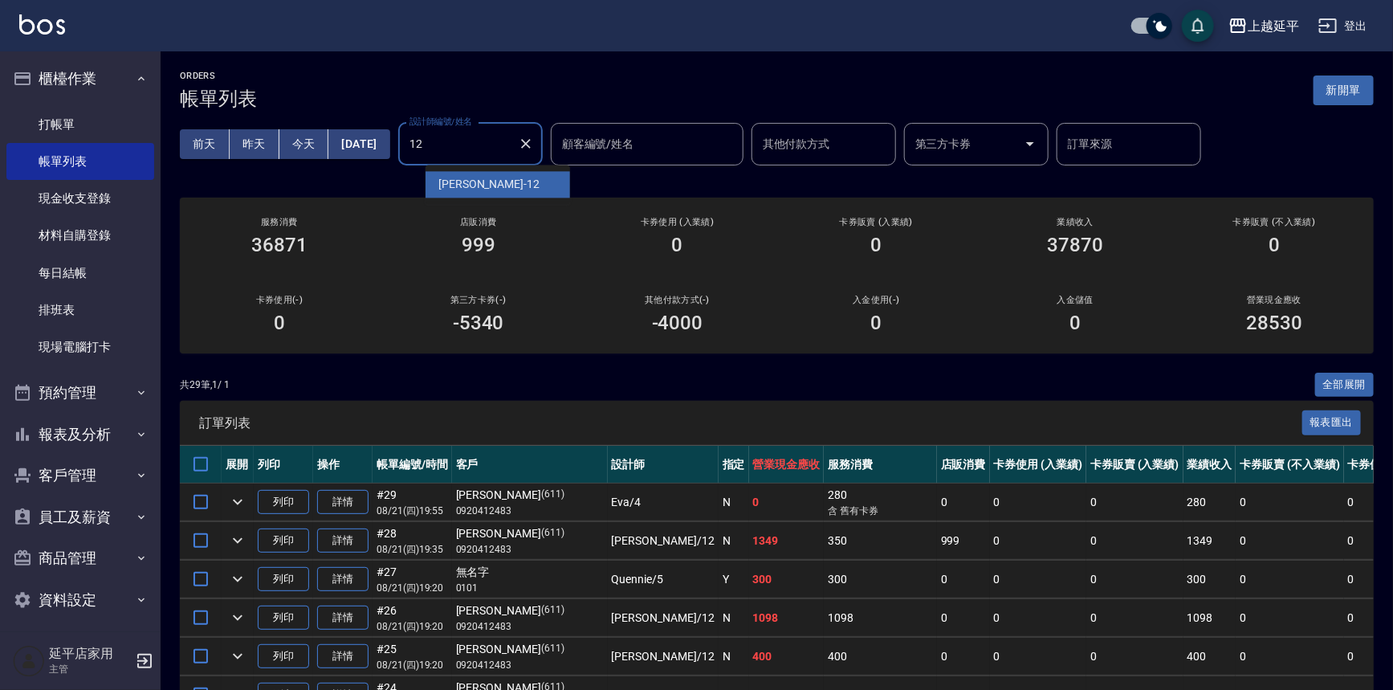
click at [471, 179] on span "[PERSON_NAME] -12" at bounding box center [488, 184] width 101 height 17
type input "[PERSON_NAME]-12"
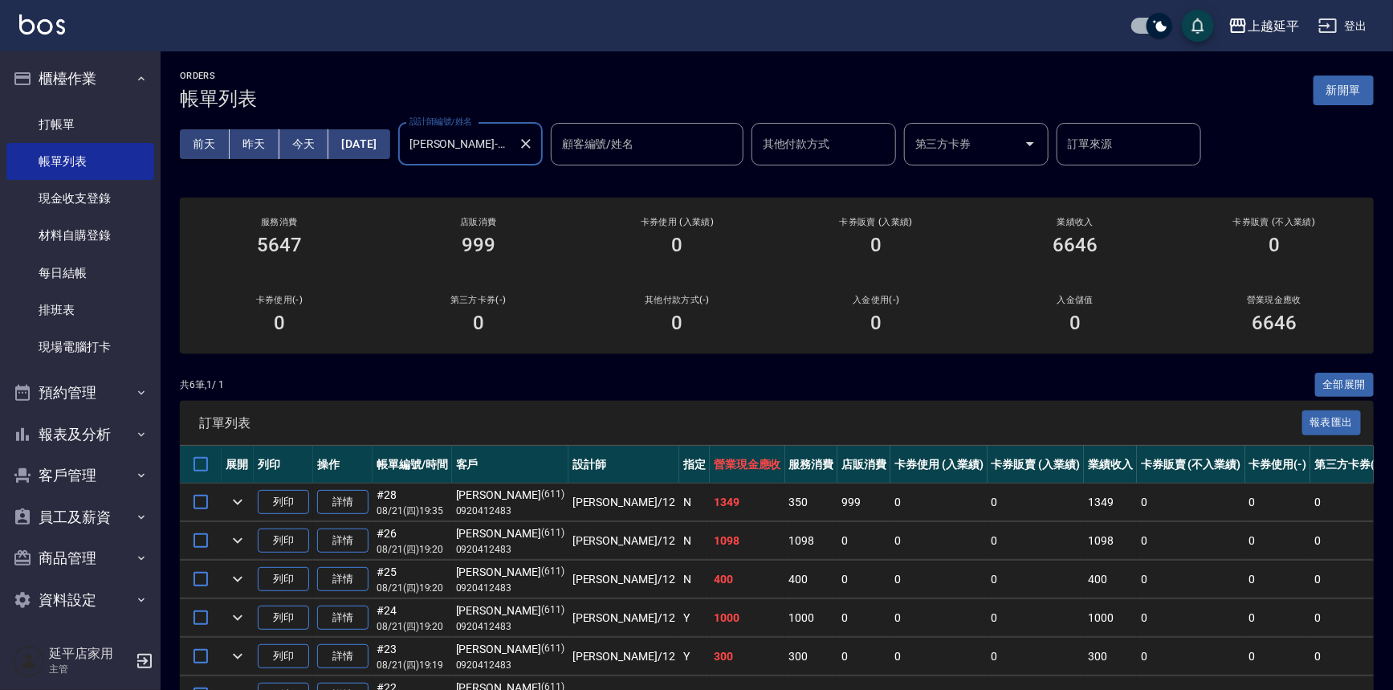
drag, startPoint x: 550, startPoint y: 144, endPoint x: 471, endPoint y: 146, distance: 78.7
click at [534, 144] on icon "Clear" at bounding box center [526, 144] width 16 height 16
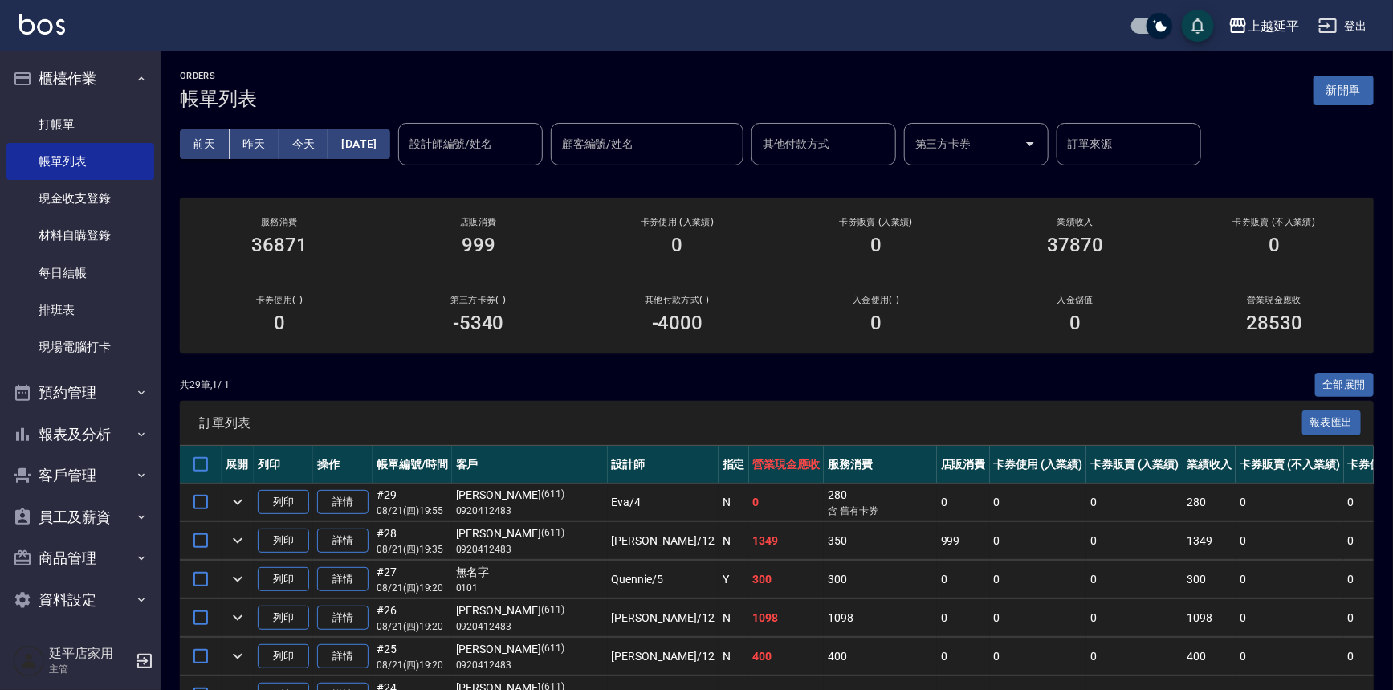
click at [389, 153] on button "[DATE]" at bounding box center [358, 144] width 61 height 30
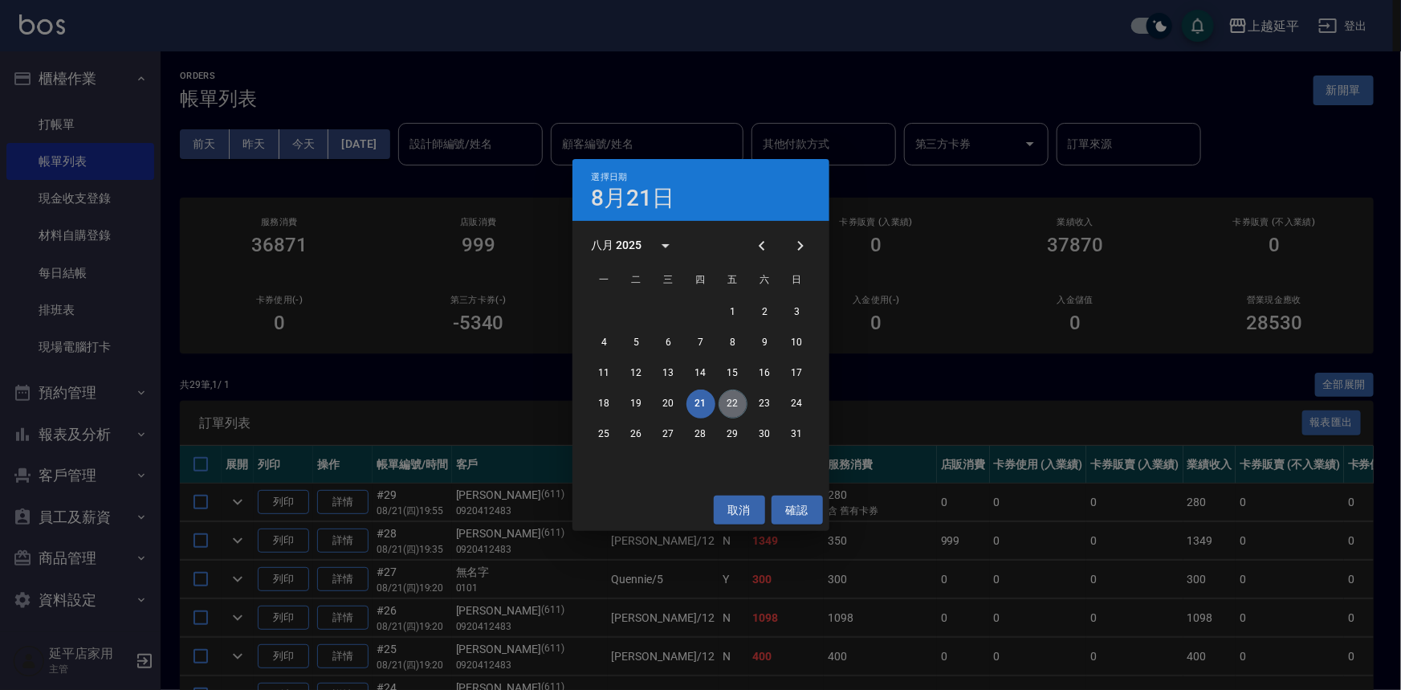
click at [737, 401] on button "22" at bounding box center [732, 403] width 29 height 29
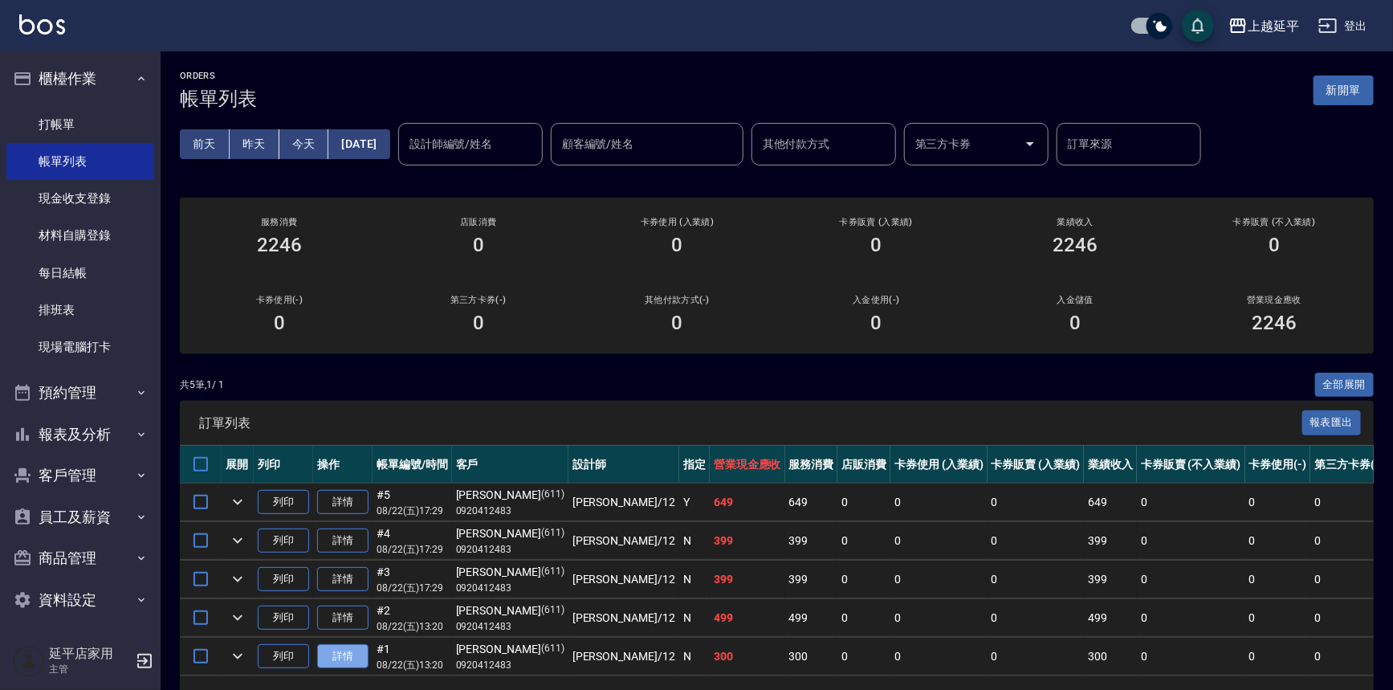
click at [349, 650] on link "詳情" at bounding box center [342, 656] width 51 height 25
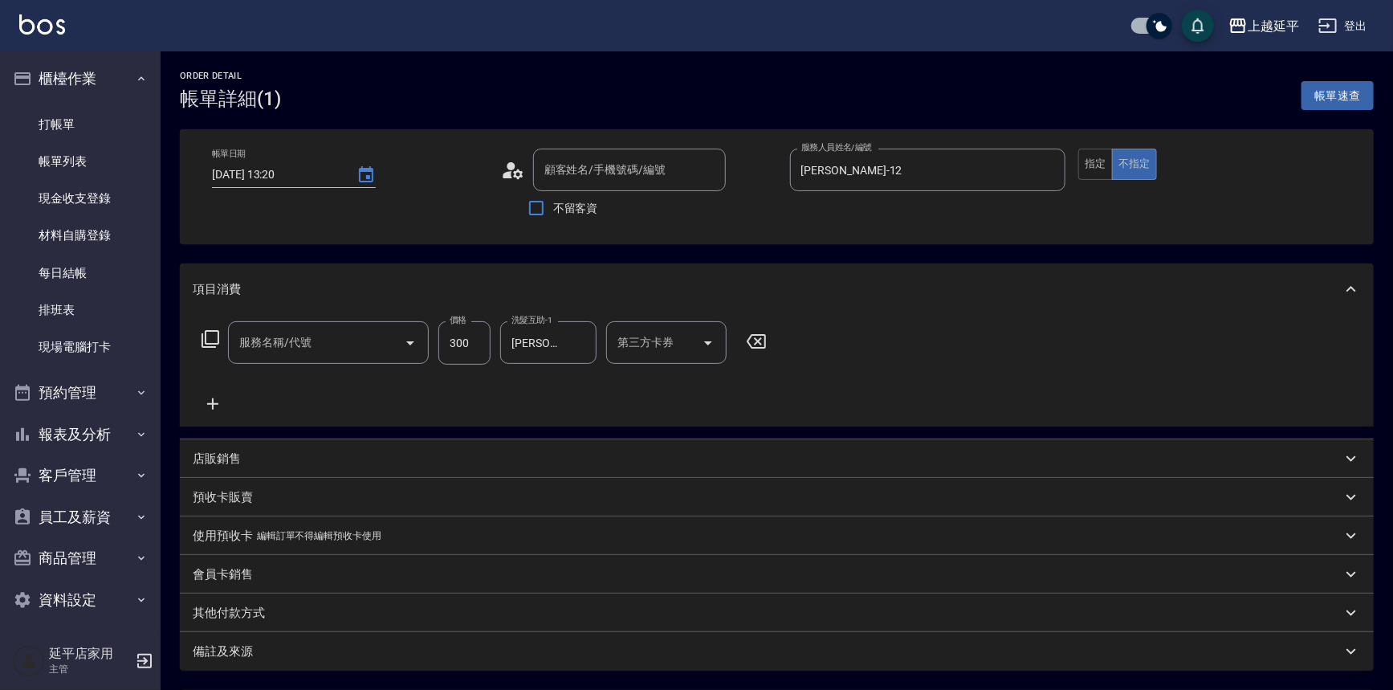
type input "[DATE] 13:20"
type input "[PERSON_NAME]-12"
type input "精油洗髮(102)"
type input "[PERSON_NAME]/0920412483/611"
click at [380, 341] on icon "Clear" at bounding box center [388, 343] width 16 height 16
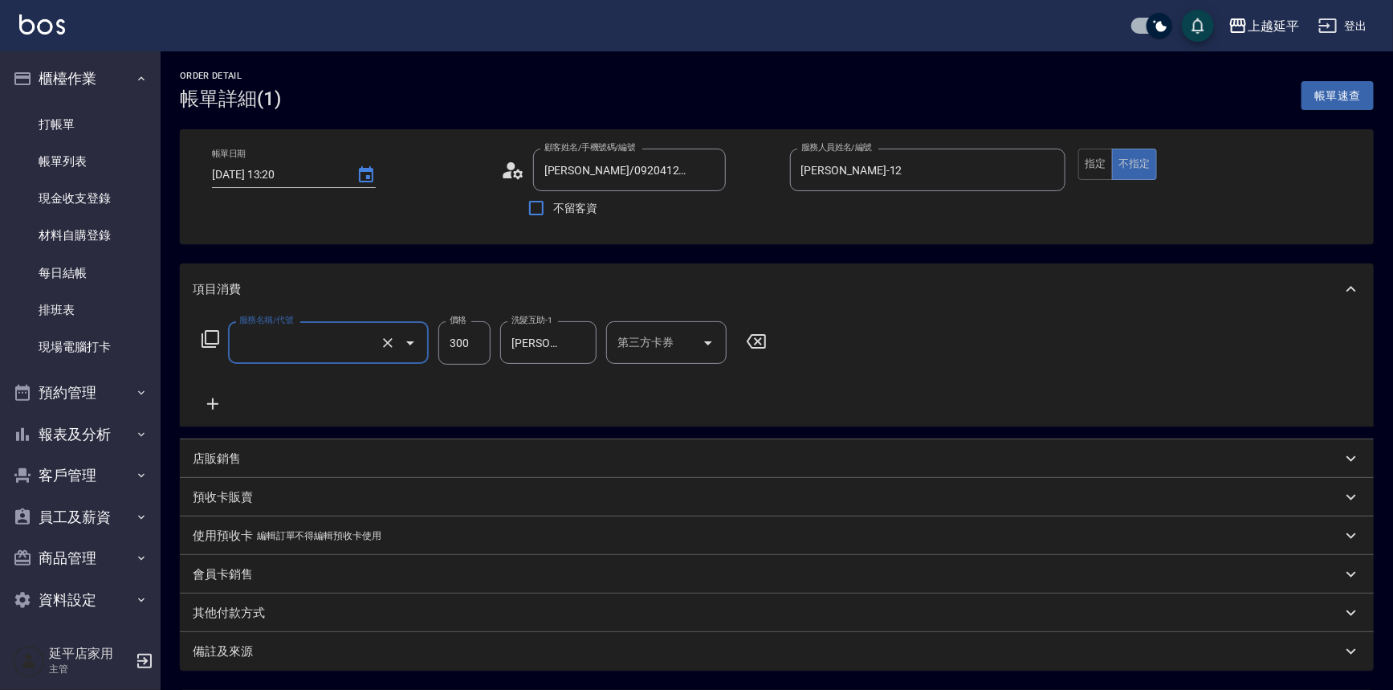
click at [360, 338] on input "服務名稱/代號" at bounding box center [305, 342] width 141 height 28
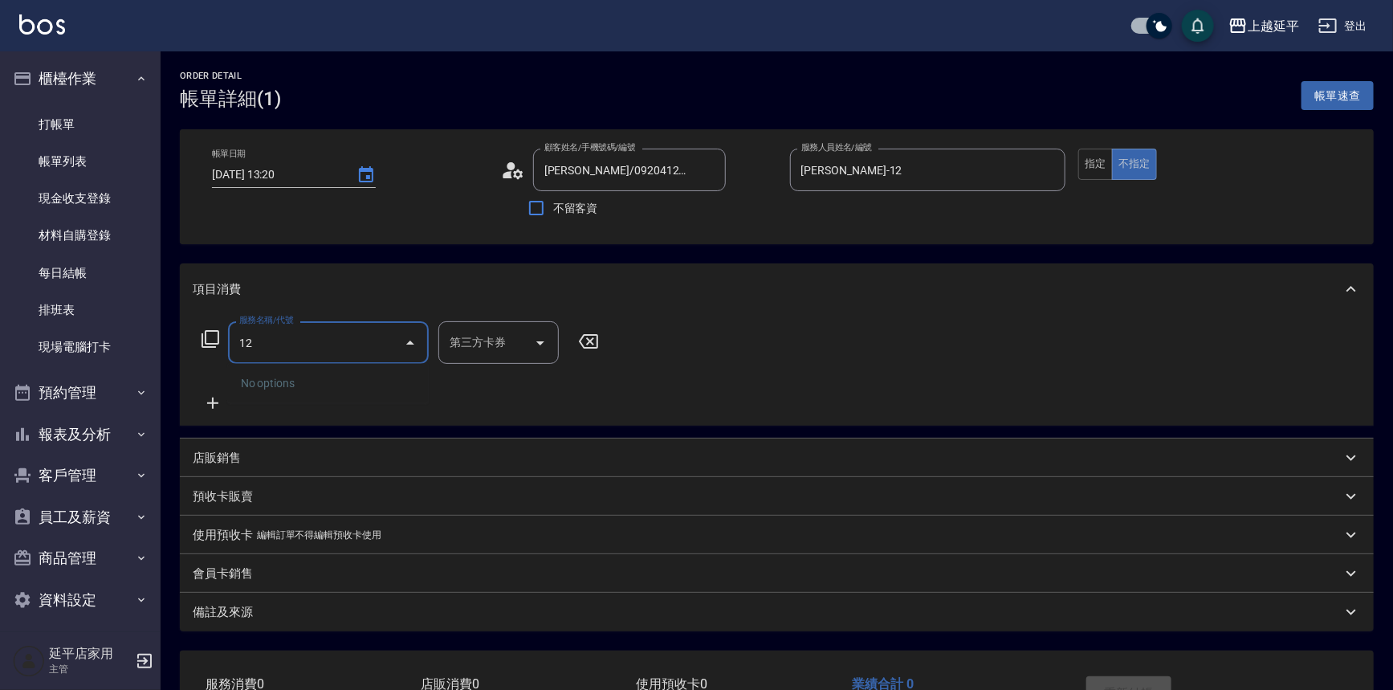
type input "123"
click at [356, 382] on span "精油洗髮卷 - 280" at bounding box center [328, 383] width 201 height 26
type input "舊有卡券"
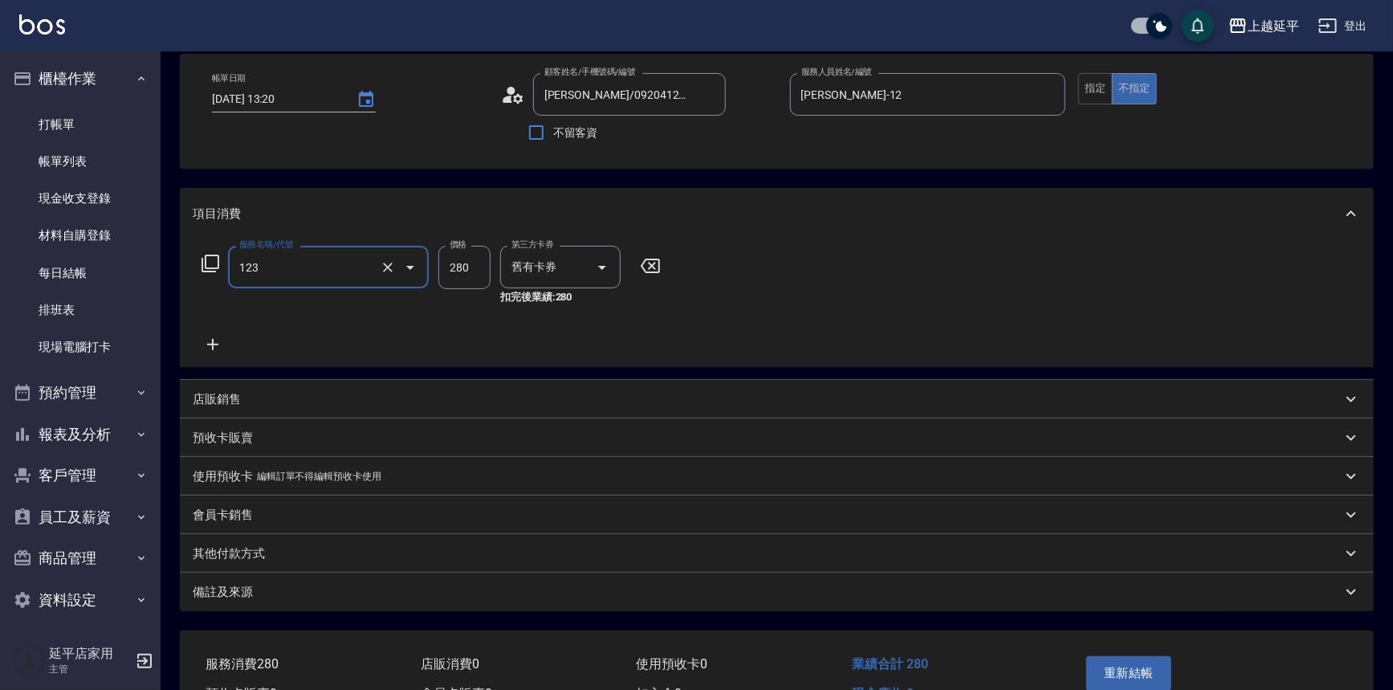
scroll to position [145, 0]
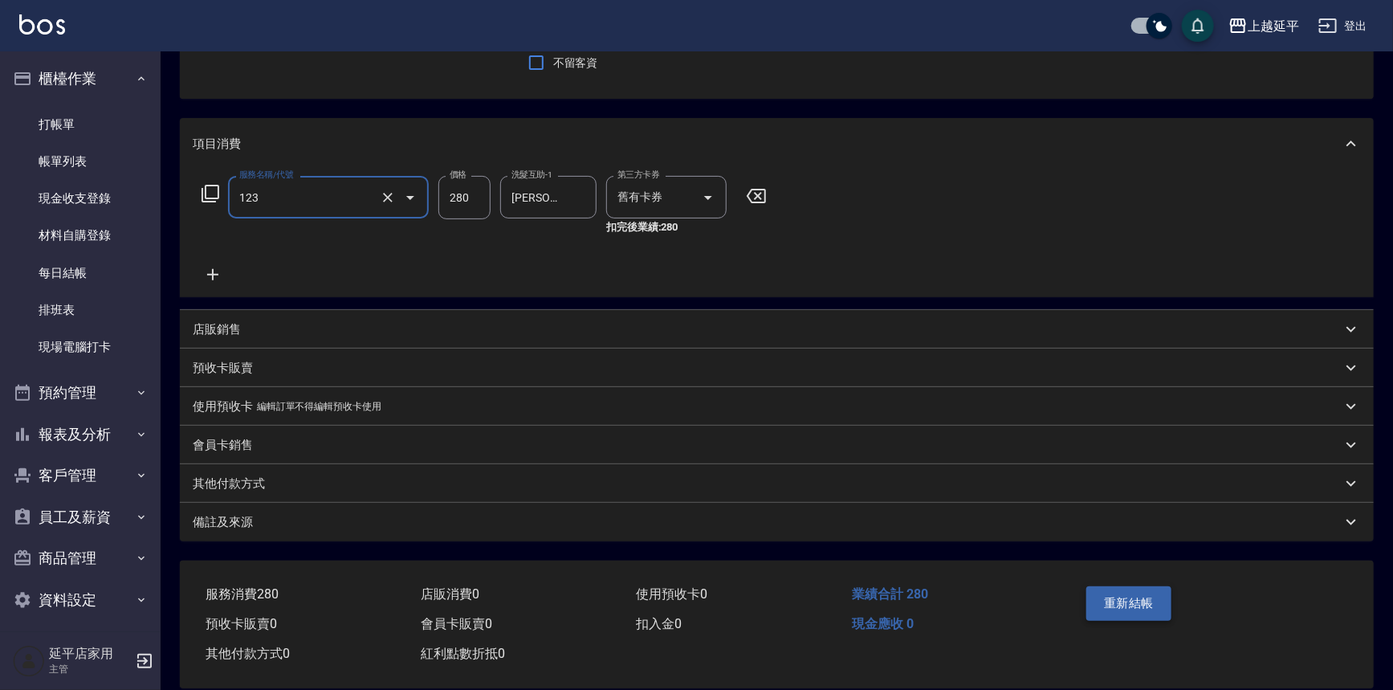
type input "精油洗髮卷(123)"
click at [1107, 604] on button "重新結帳" at bounding box center [1128, 603] width 85 height 34
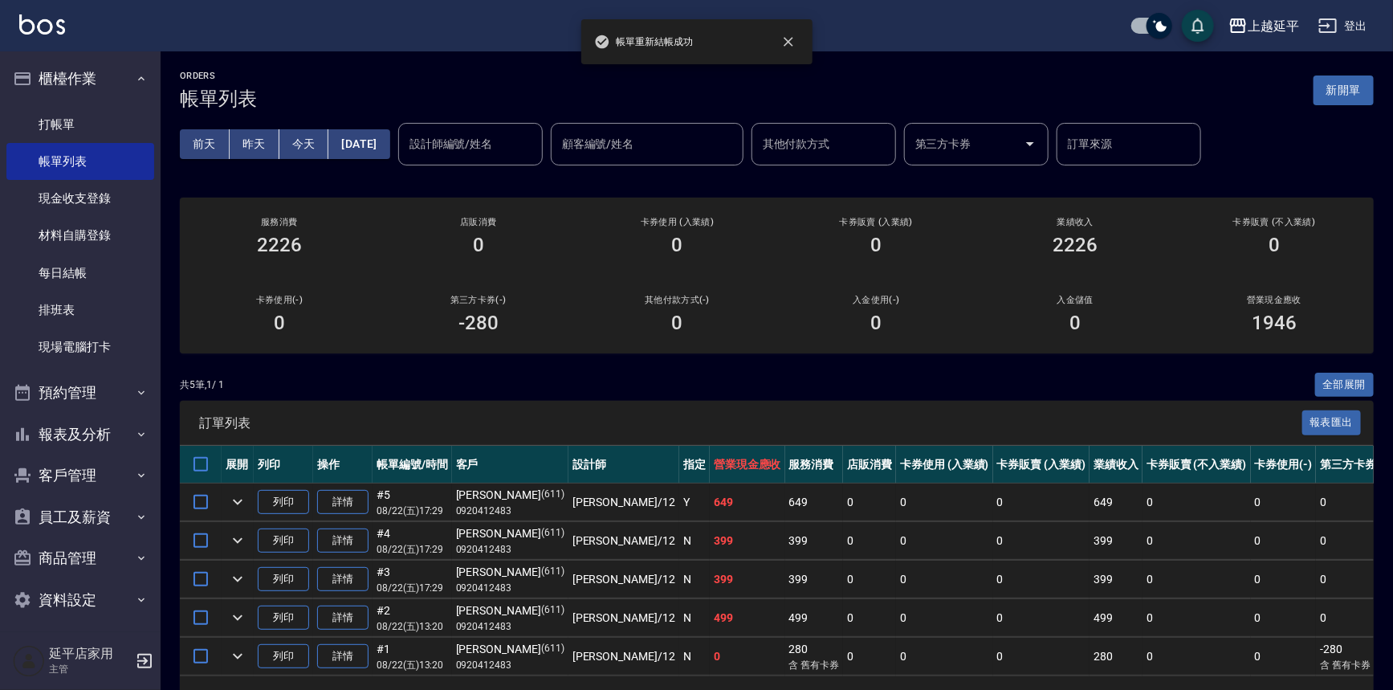
click at [482, 142] on input "設計師編號/姓名" at bounding box center [470, 144] width 130 height 28
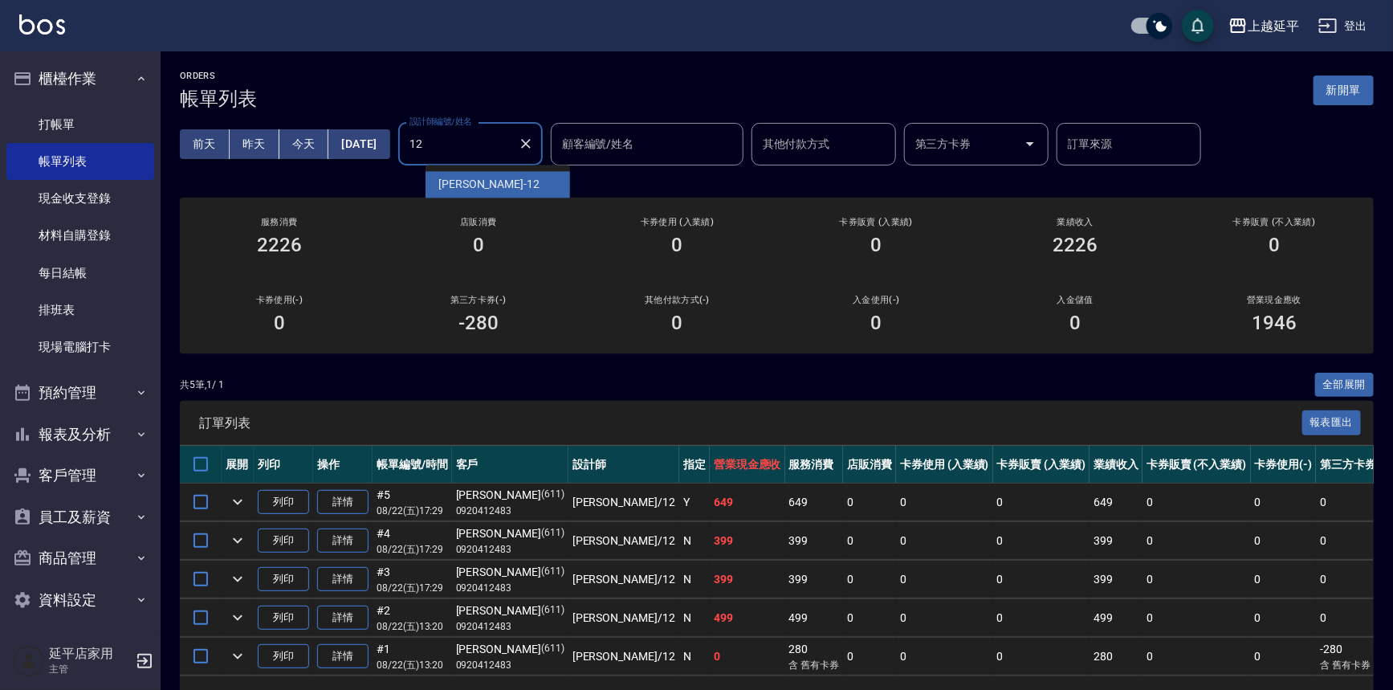
click at [472, 192] on span "[PERSON_NAME] -12" at bounding box center [488, 184] width 101 height 17
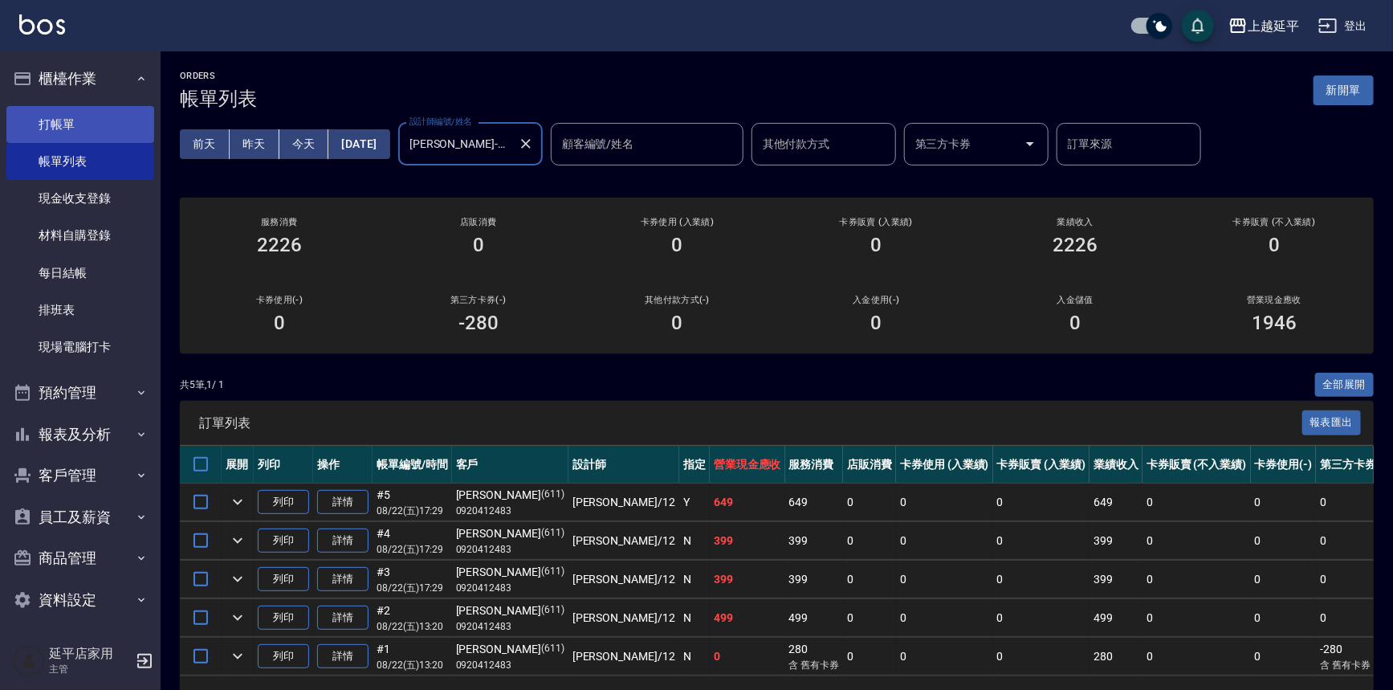
type input "[PERSON_NAME]-12"
